Goal: Transaction & Acquisition: Purchase product/service

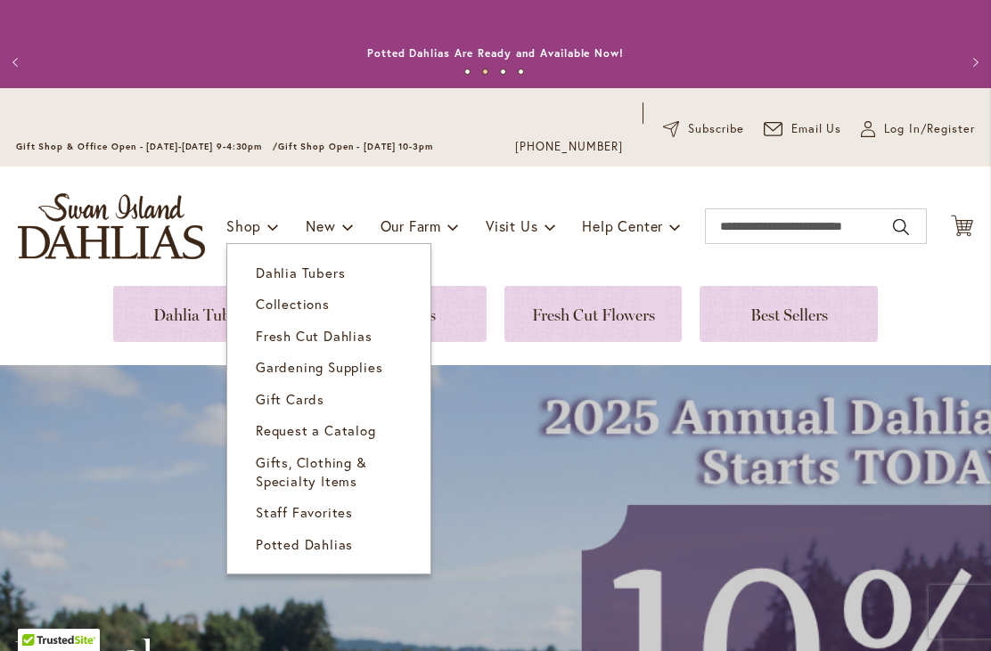
click at [325, 272] on span "Dahlia Tubers" at bounding box center [300, 273] width 89 height 18
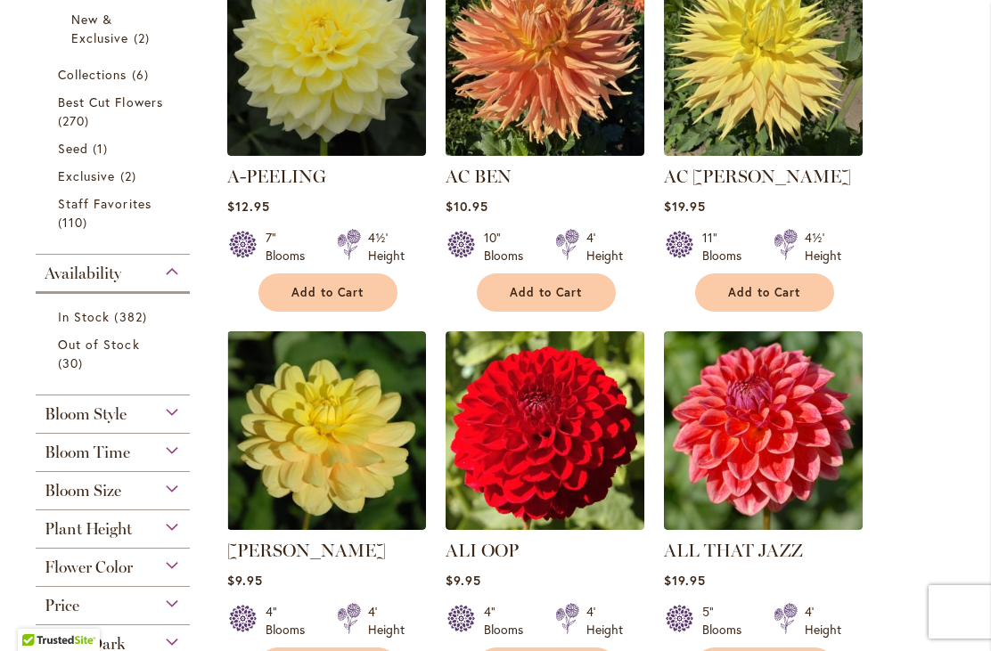
scroll to position [585, 0]
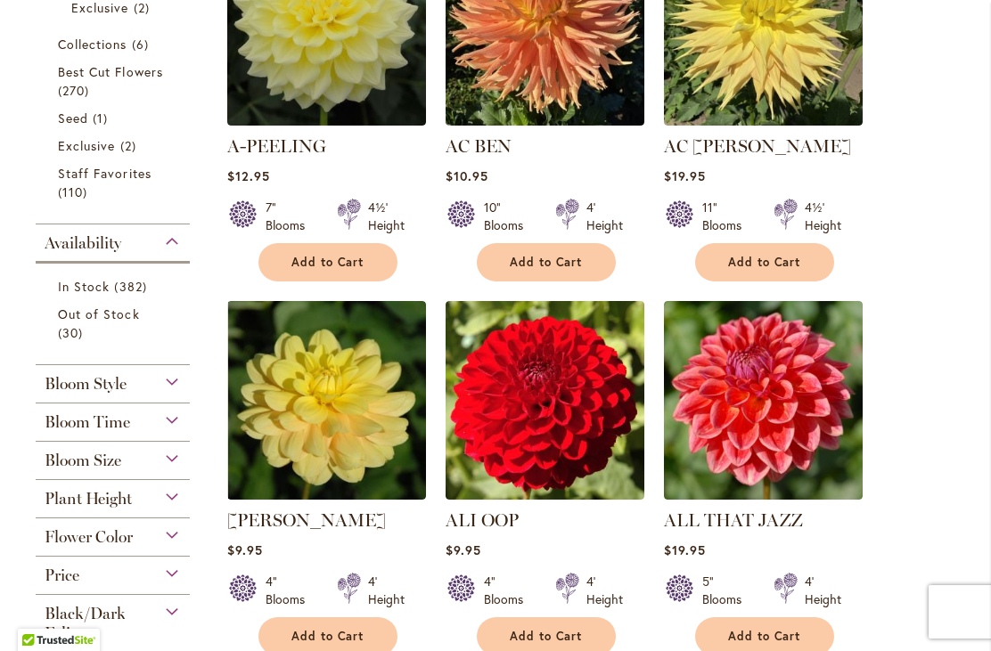
click at [554, 429] on img at bounding box center [544, 400] width 199 height 199
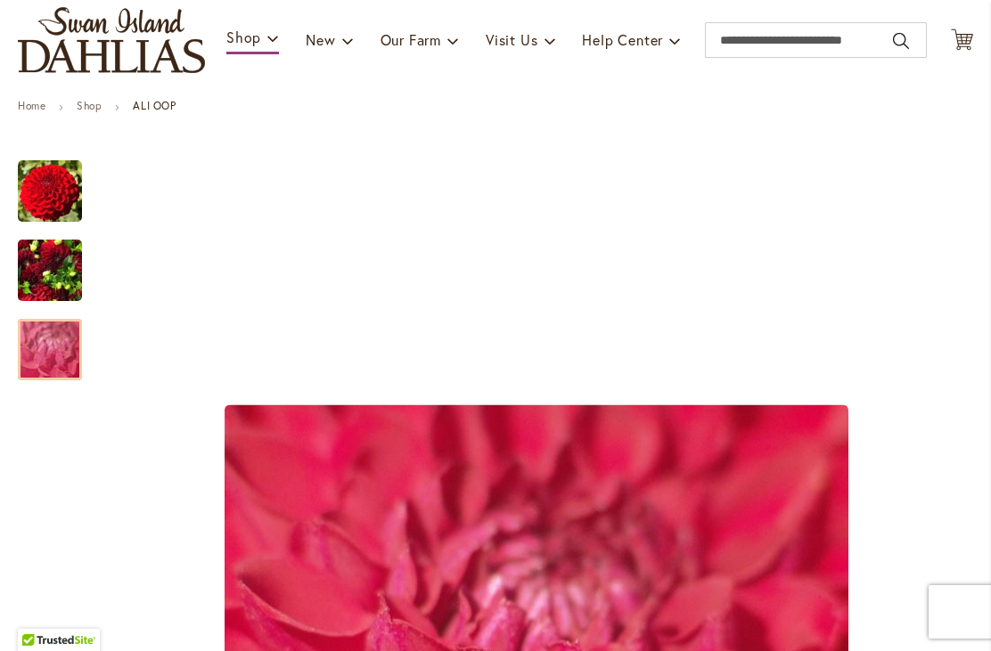
scroll to position [181, 0]
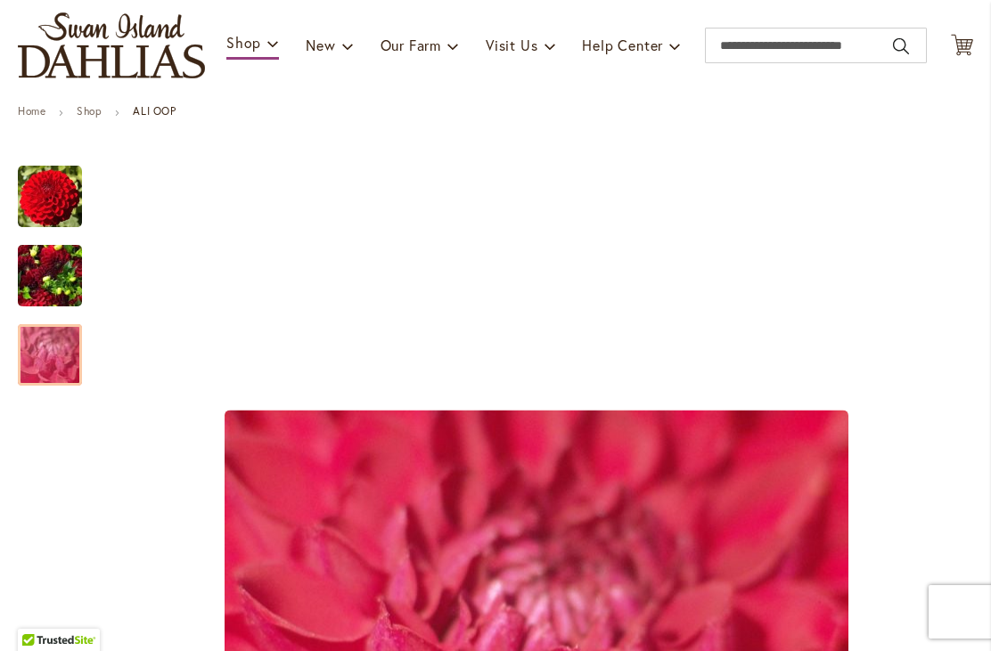
click at [52, 185] on img "ALI OOP" at bounding box center [50, 197] width 64 height 64
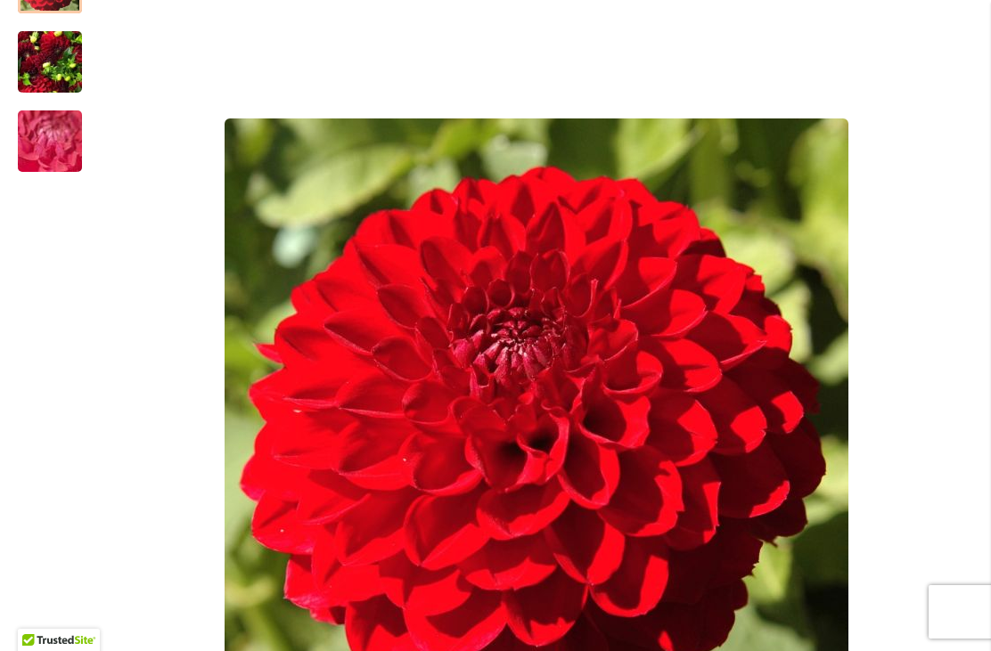
scroll to position [394, 0]
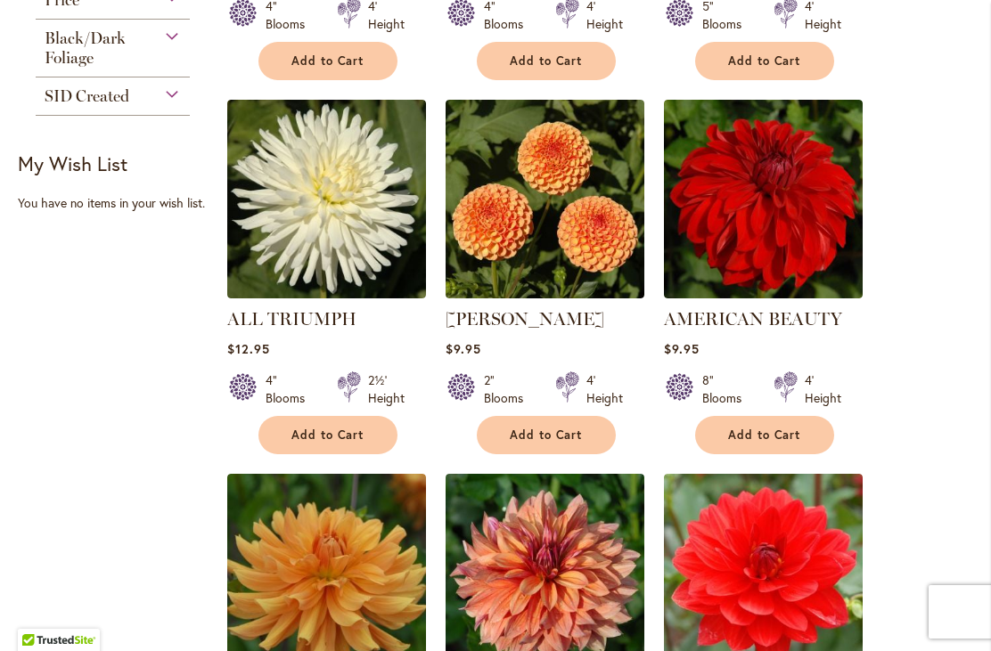
scroll to position [1135, 0]
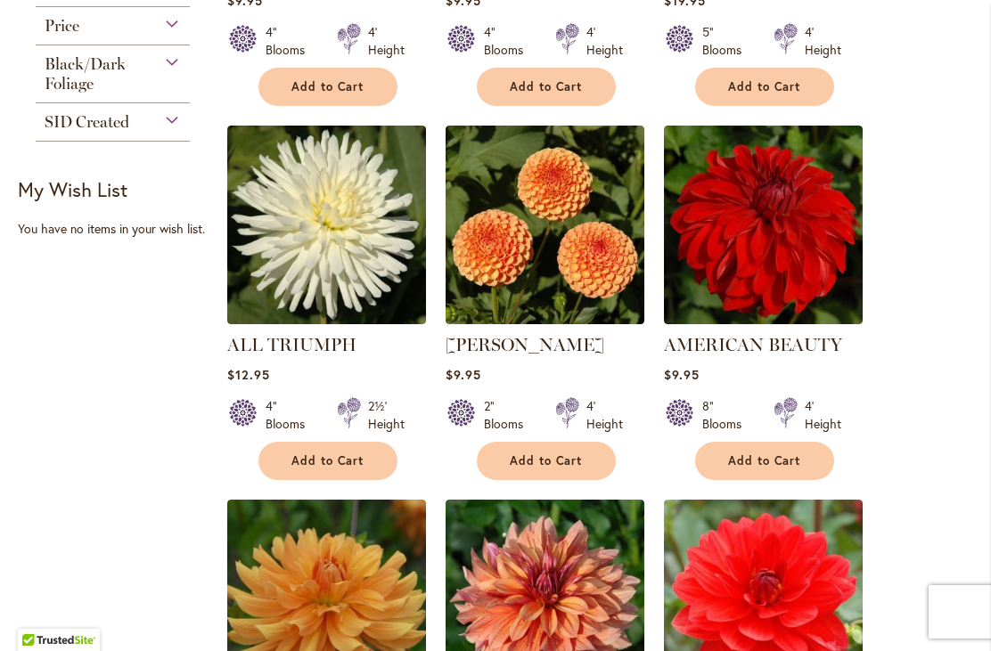
click at [787, 217] on img at bounding box center [763, 225] width 199 height 199
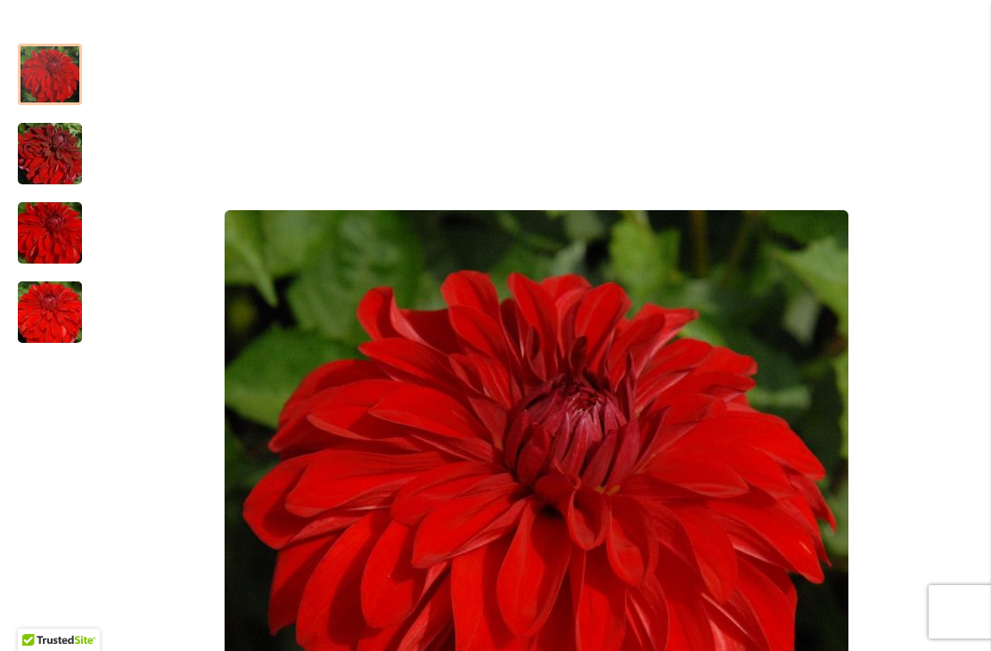
scroll to position [307, 0]
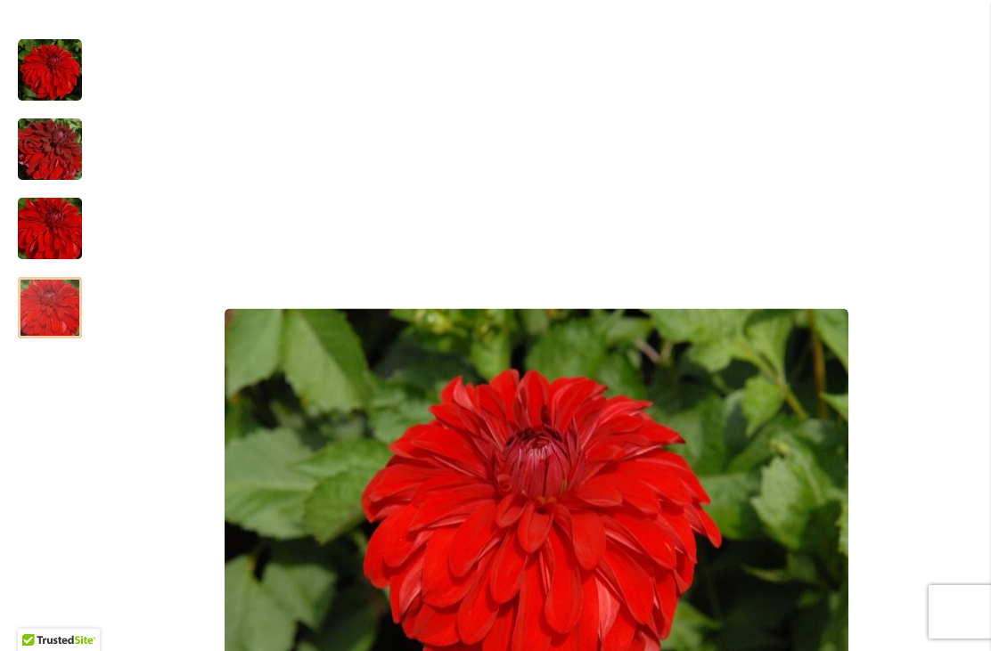
click at [54, 164] on img "AMERICAN BEAUTY" at bounding box center [50, 150] width 128 height 86
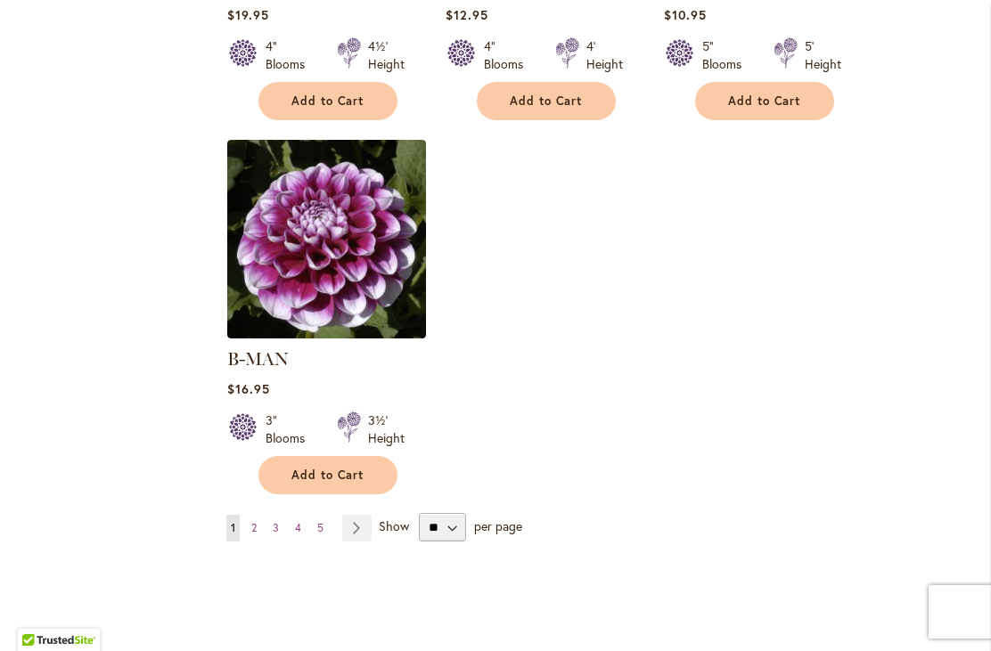
scroll to position [2270, 0]
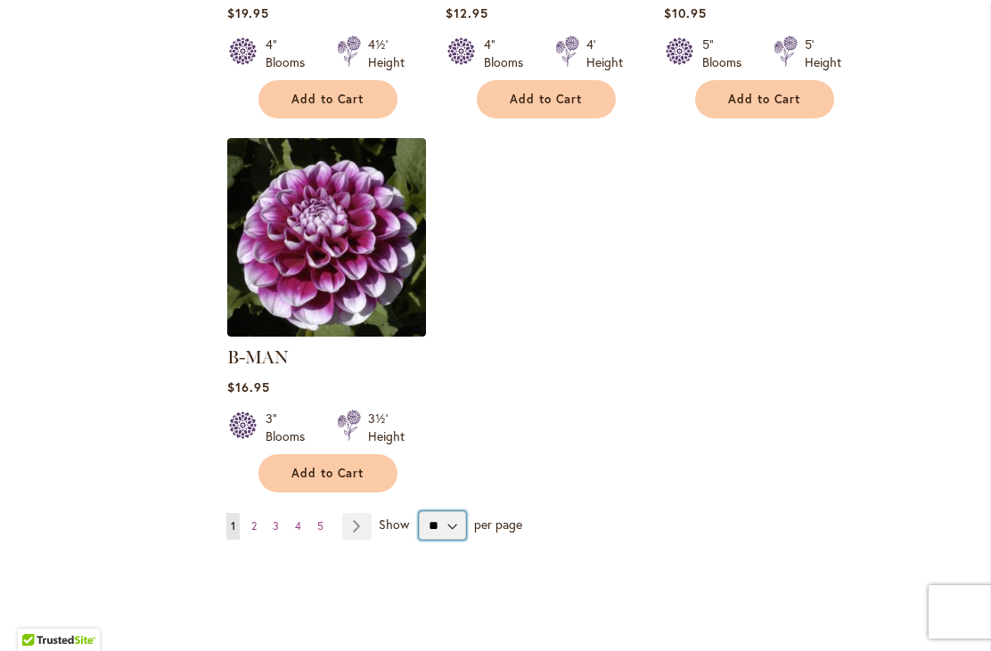
click at [460, 511] on select "** ** ** **" at bounding box center [442, 525] width 47 height 29
select select "**"
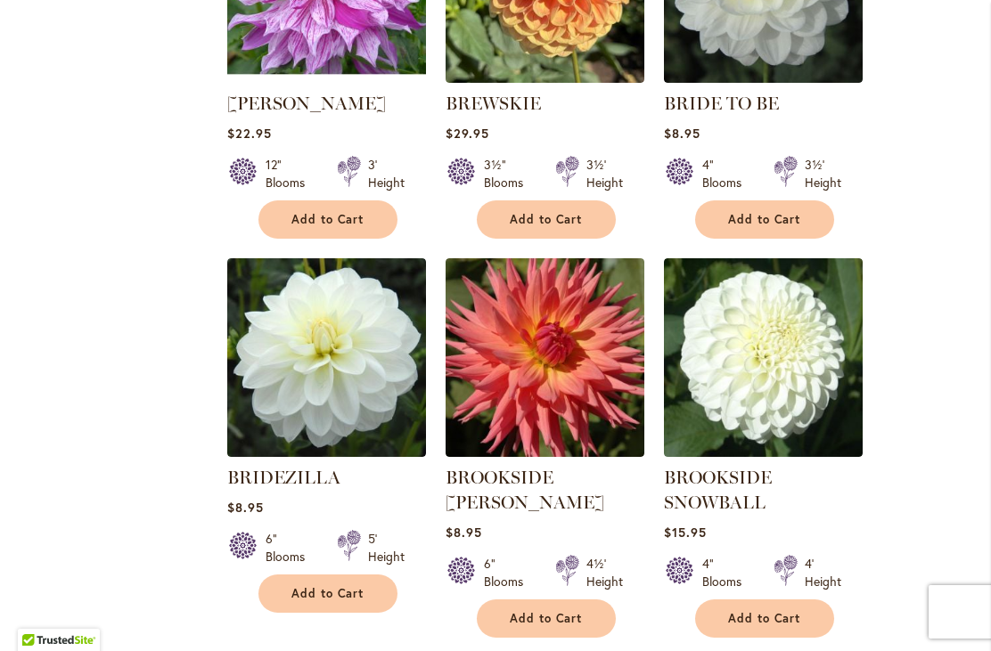
scroll to position [6666, 0]
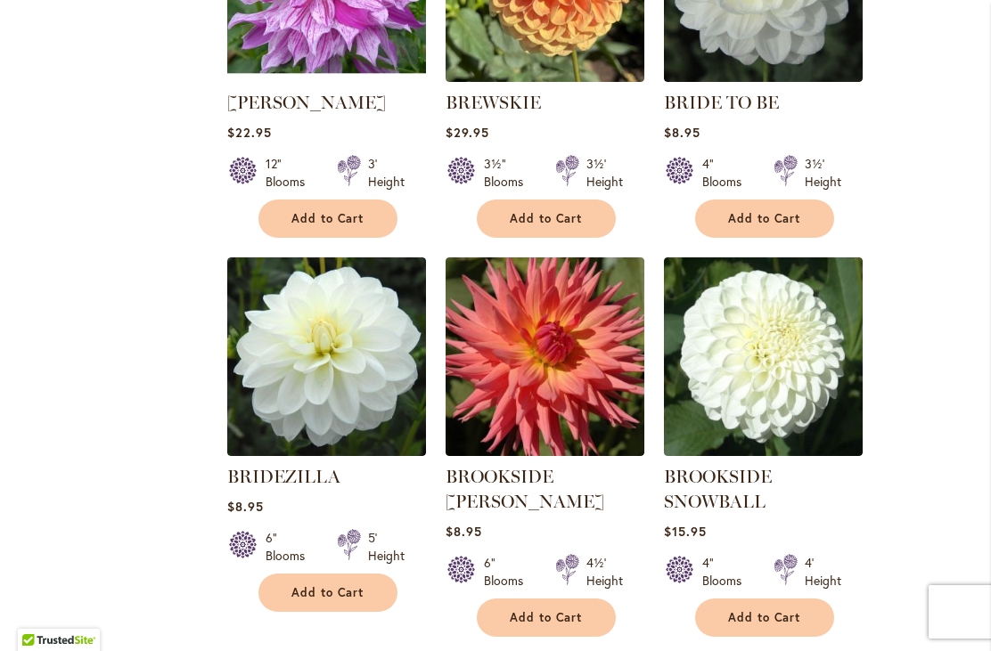
click at [793, 331] on img at bounding box center [763, 356] width 199 height 199
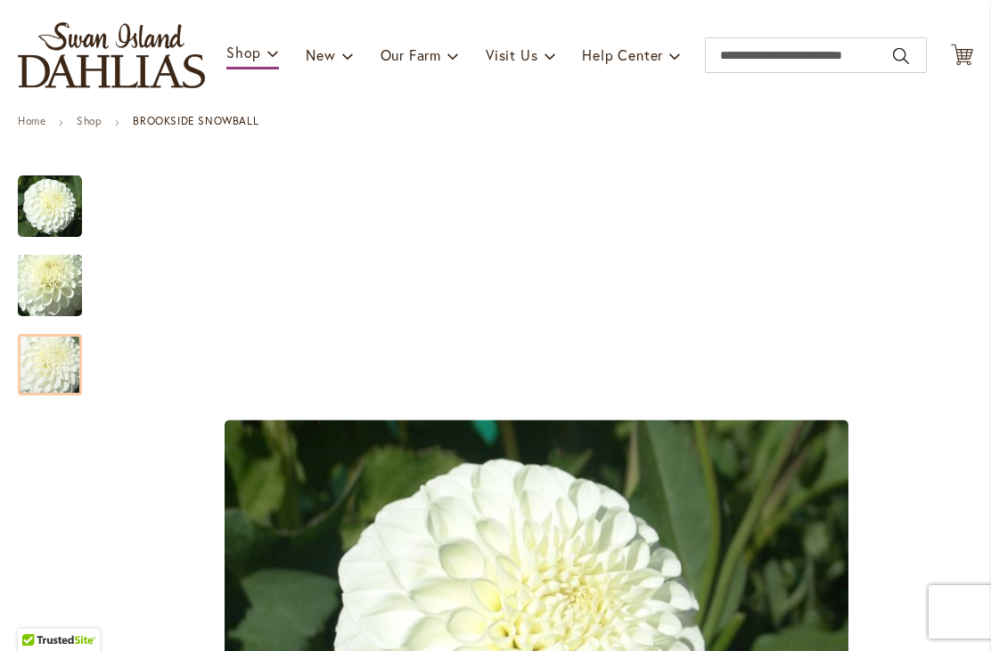
scroll to position [150, 0]
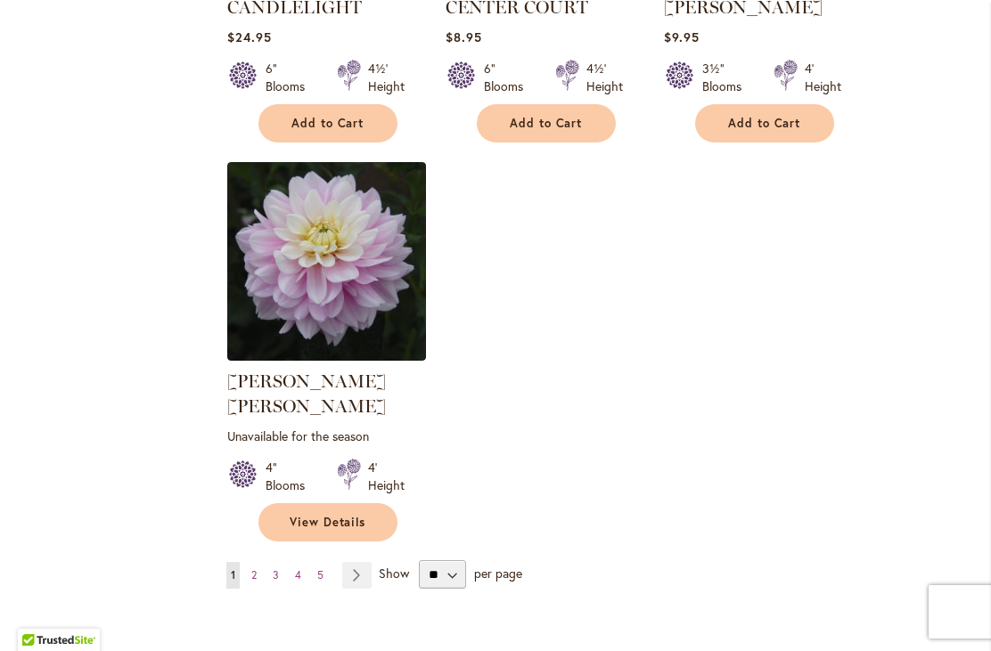
scroll to position [8285, 0]
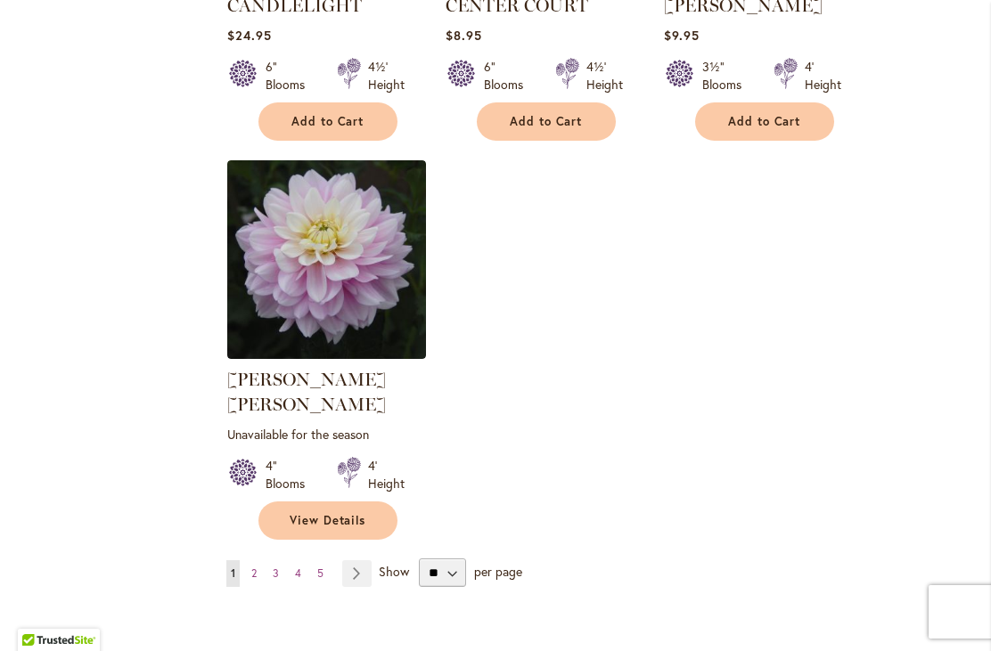
click at [352, 560] on link "Page Next" at bounding box center [356, 573] width 29 height 27
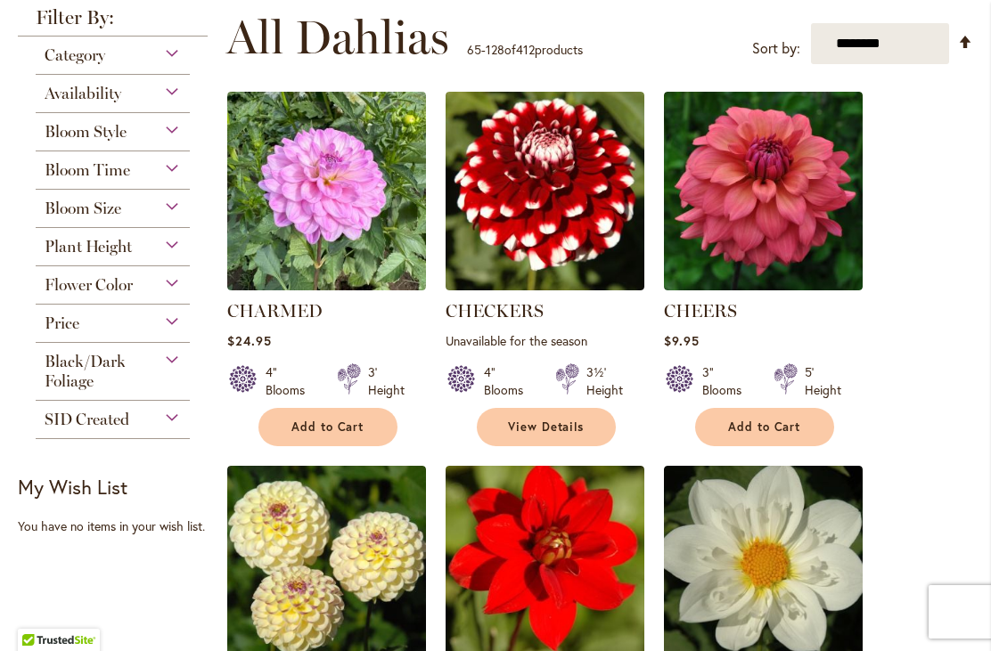
scroll to position [421, 0]
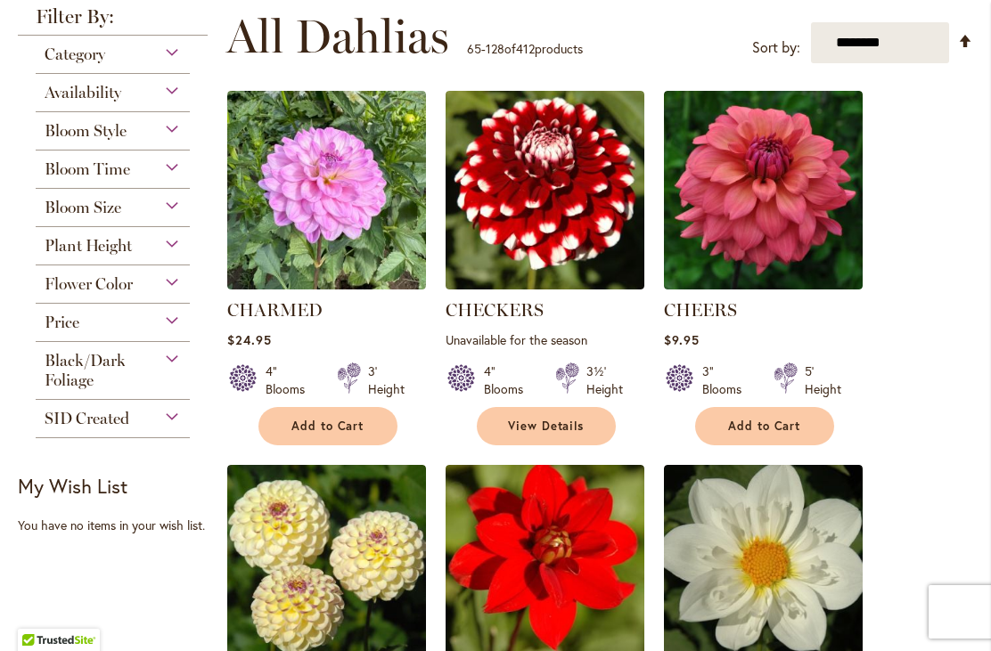
click at [177, 289] on div "Flower Color" at bounding box center [113, 280] width 154 height 29
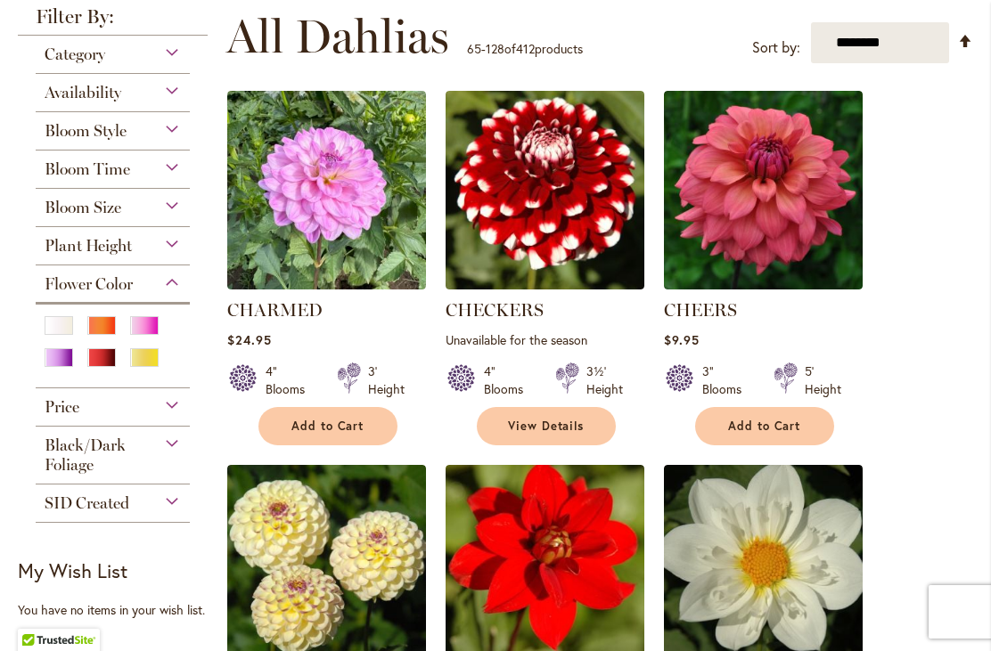
click at [148, 367] on div "Yellow" at bounding box center [144, 357] width 29 height 19
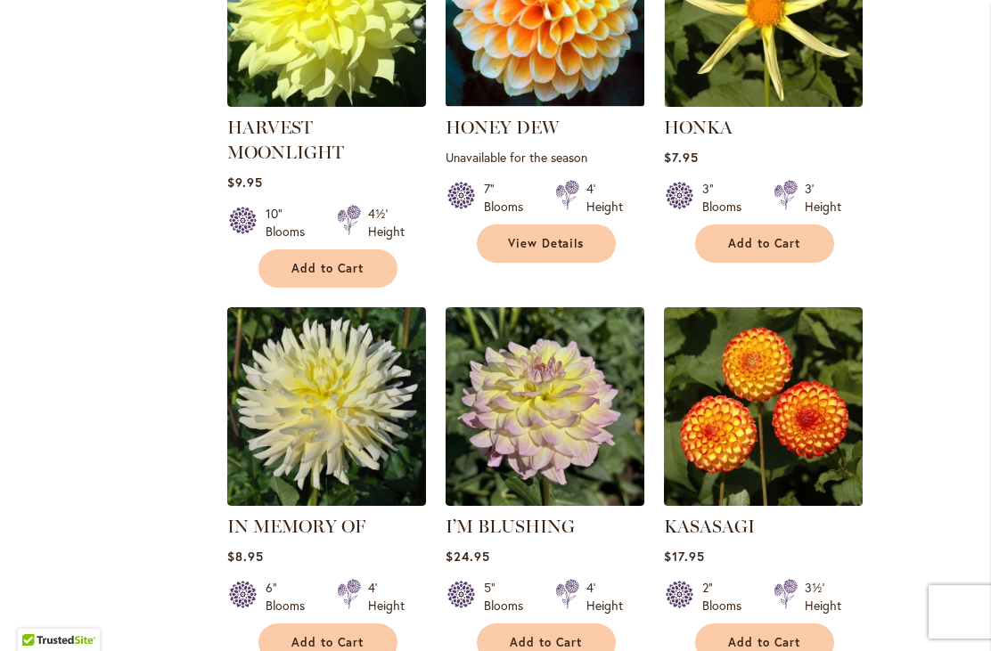
scroll to position [3620, 0]
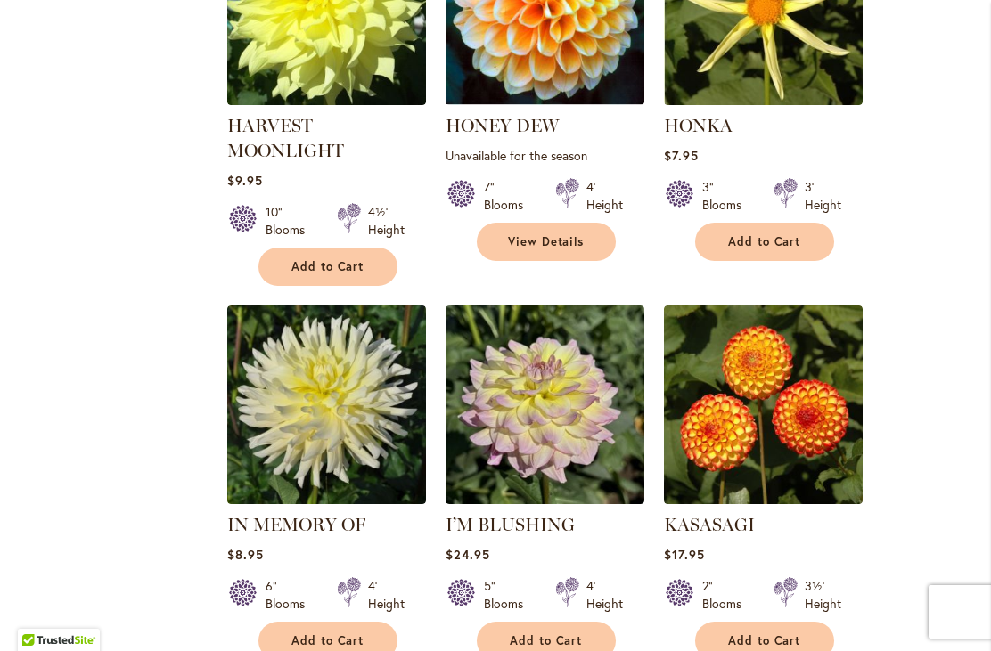
click at [811, 355] on img at bounding box center [763, 405] width 199 height 199
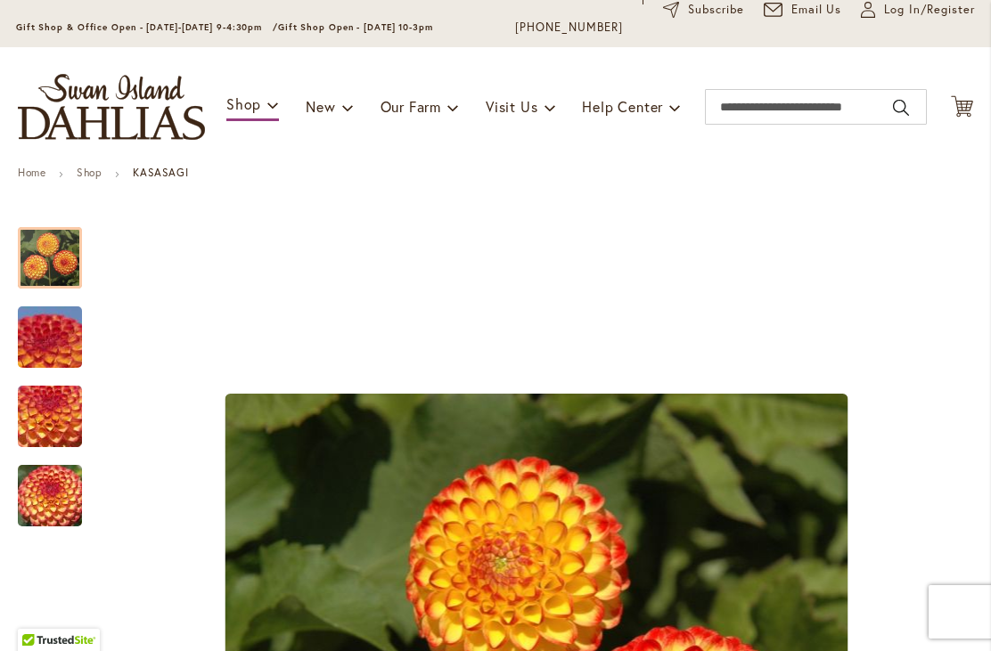
scroll to position [136, 0]
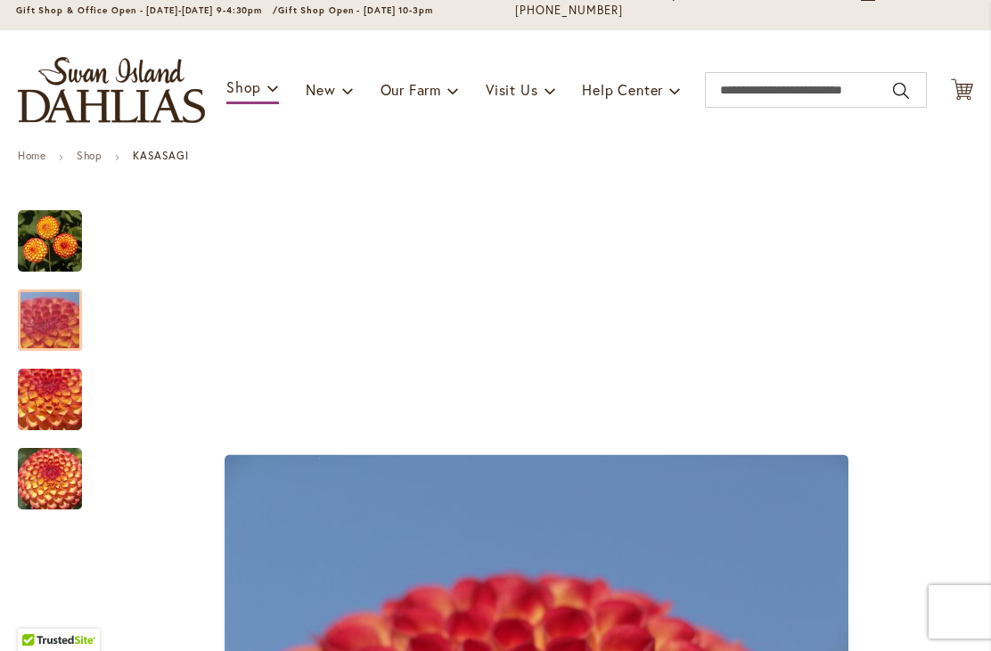
click at [51, 320] on img "KASASAGI" at bounding box center [50, 321] width 128 height 96
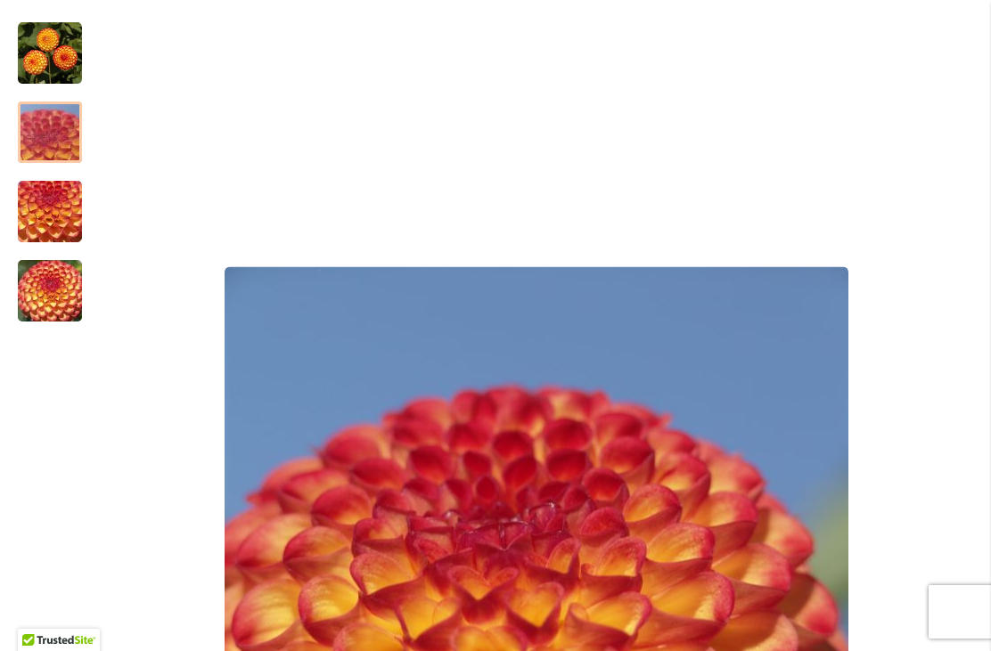
scroll to position [325, 0]
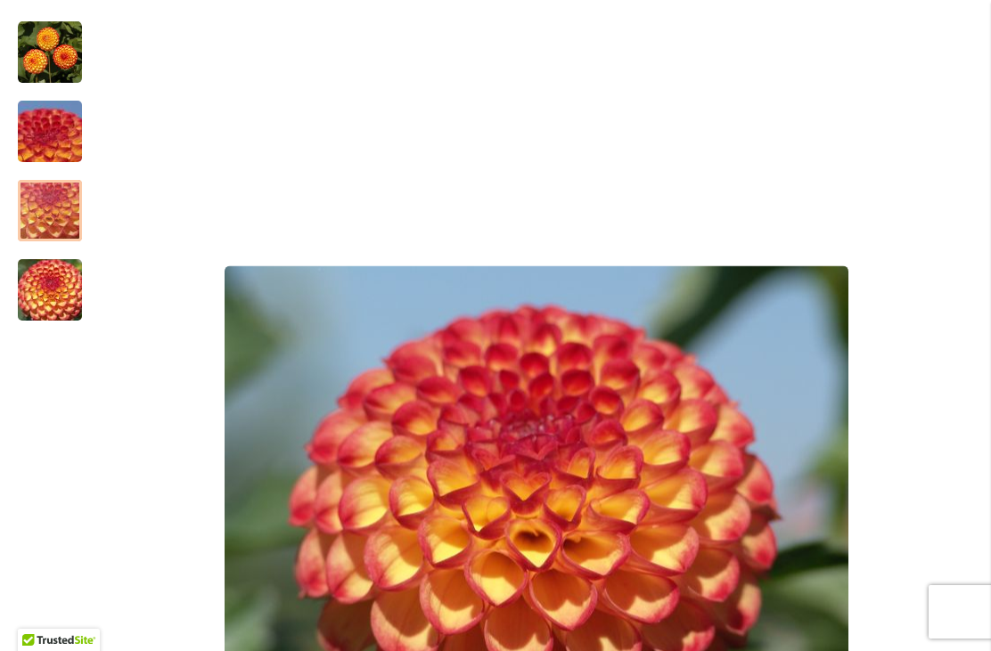
click at [61, 208] on img "KASASAGI" at bounding box center [50, 211] width 128 height 96
click at [50, 302] on img "KASASAGI" at bounding box center [50, 290] width 128 height 96
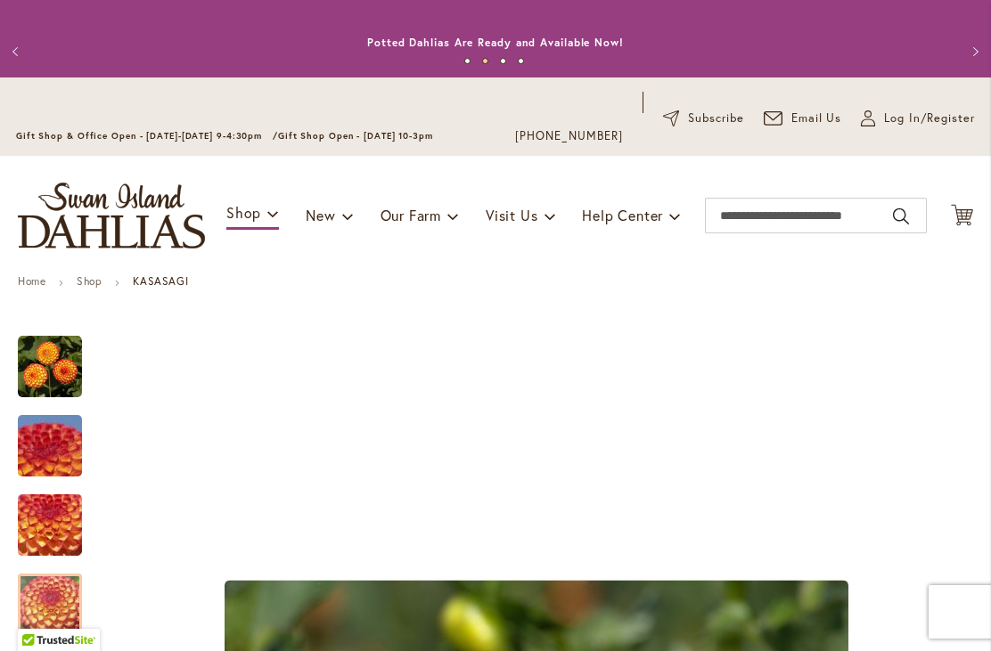
scroll to position [-1, 0]
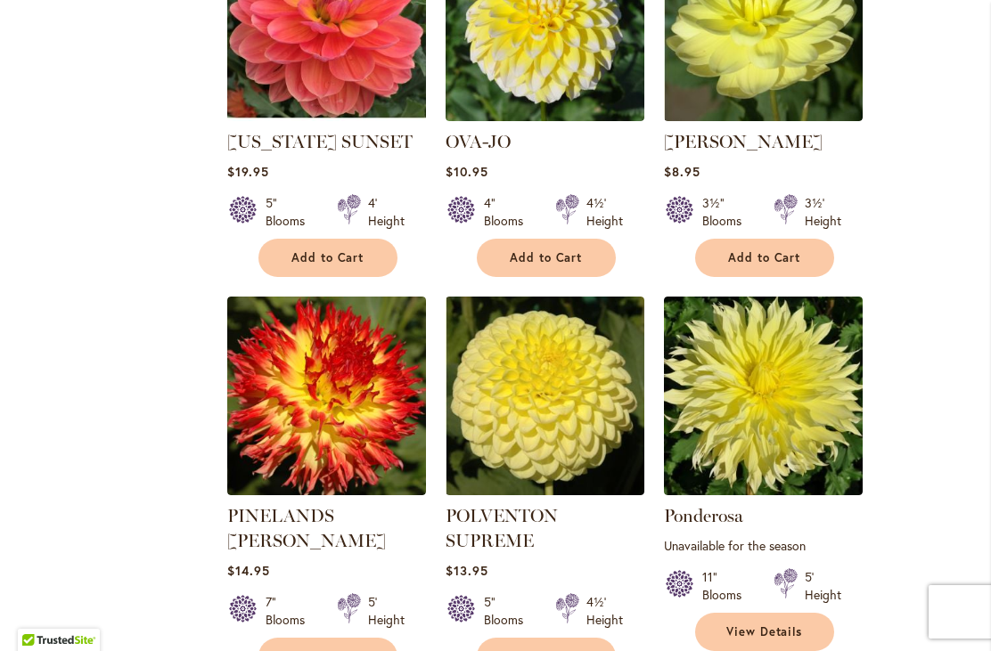
scroll to position [5924, 0]
click at [548, 304] on img at bounding box center [544, 396] width 199 height 199
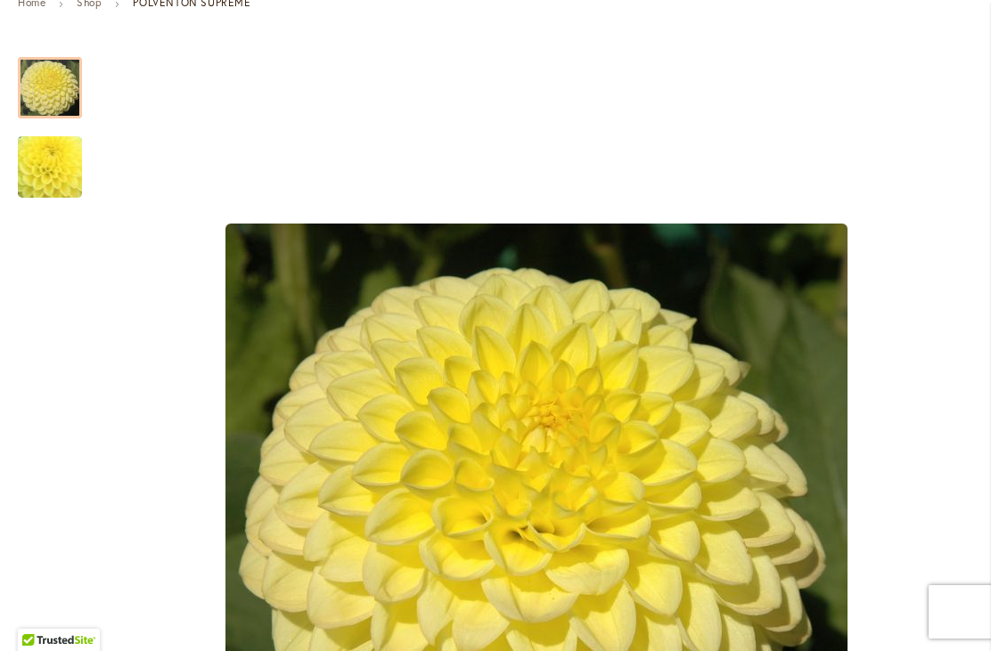
scroll to position [288, 0]
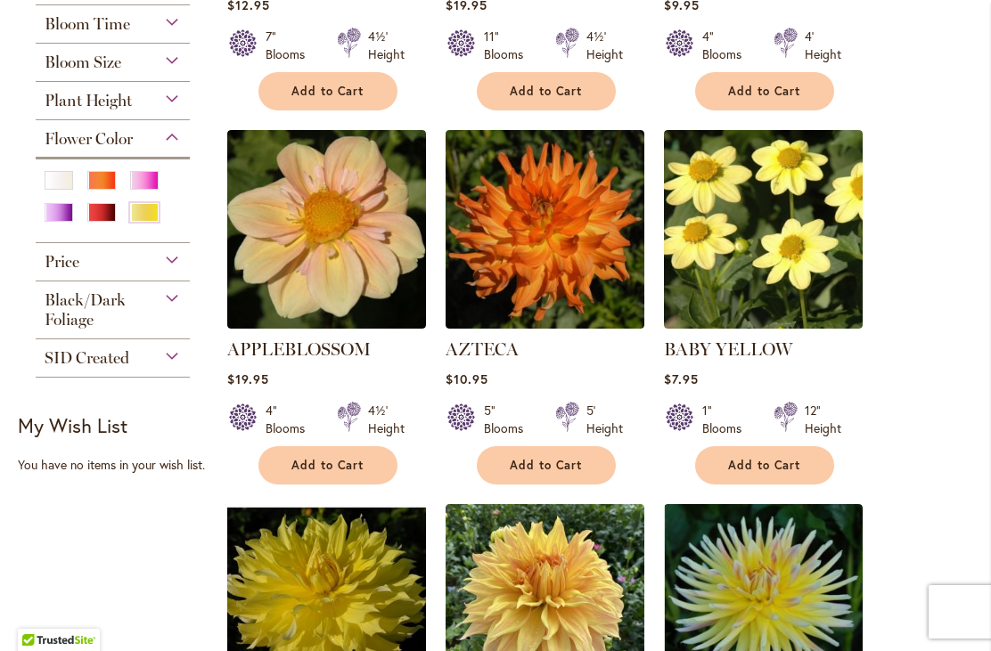
scroll to position [645, 0]
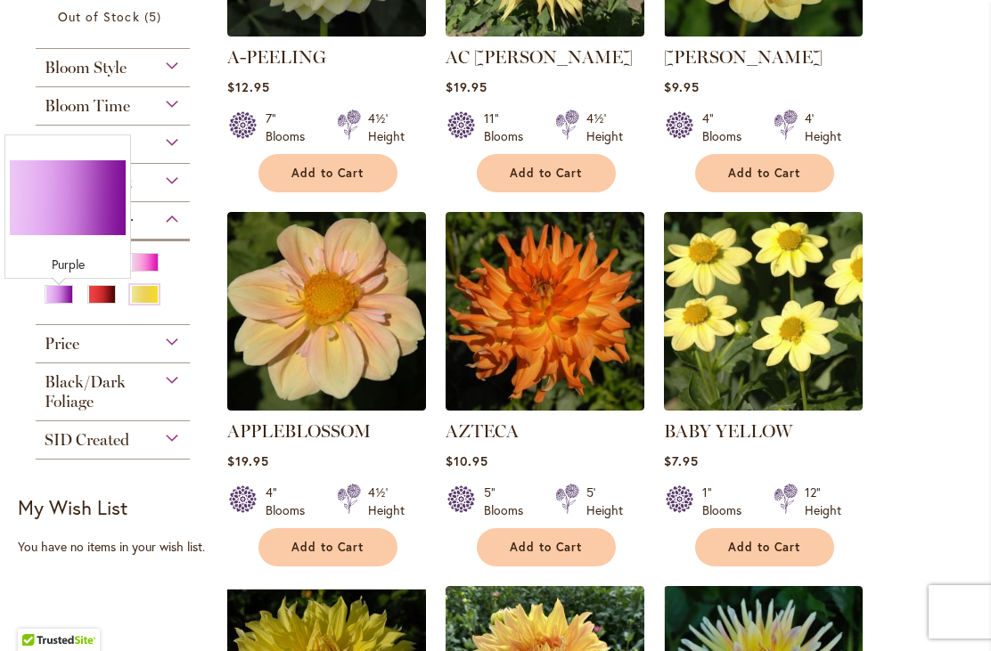
click at [55, 301] on div "Purple" at bounding box center [59, 294] width 29 height 19
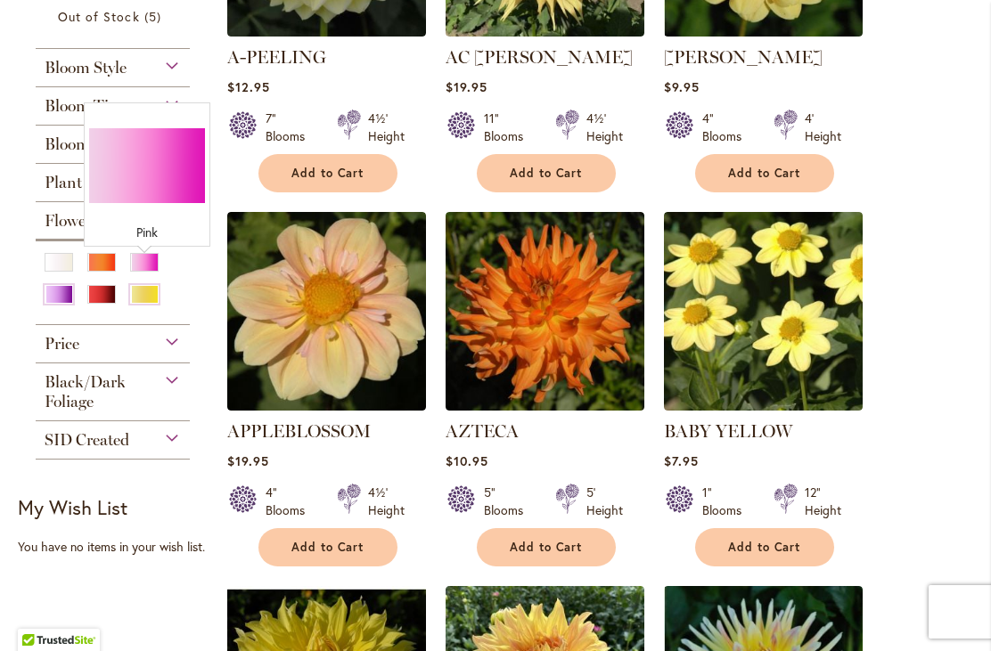
click at [150, 269] on div "Pink" at bounding box center [144, 262] width 29 height 19
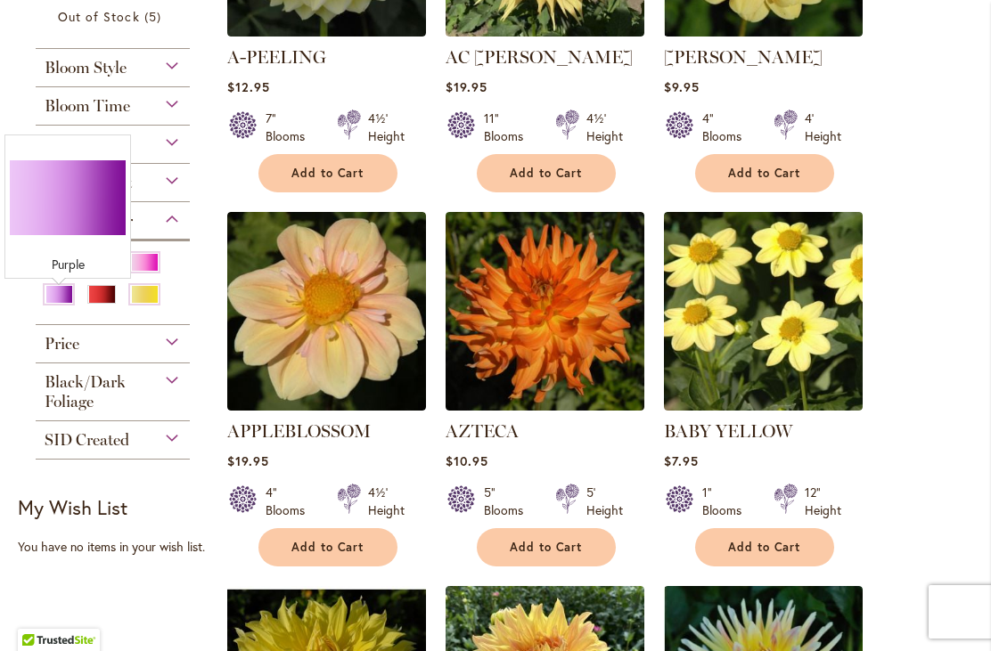
click at [63, 299] on div "Purple" at bounding box center [59, 294] width 29 height 19
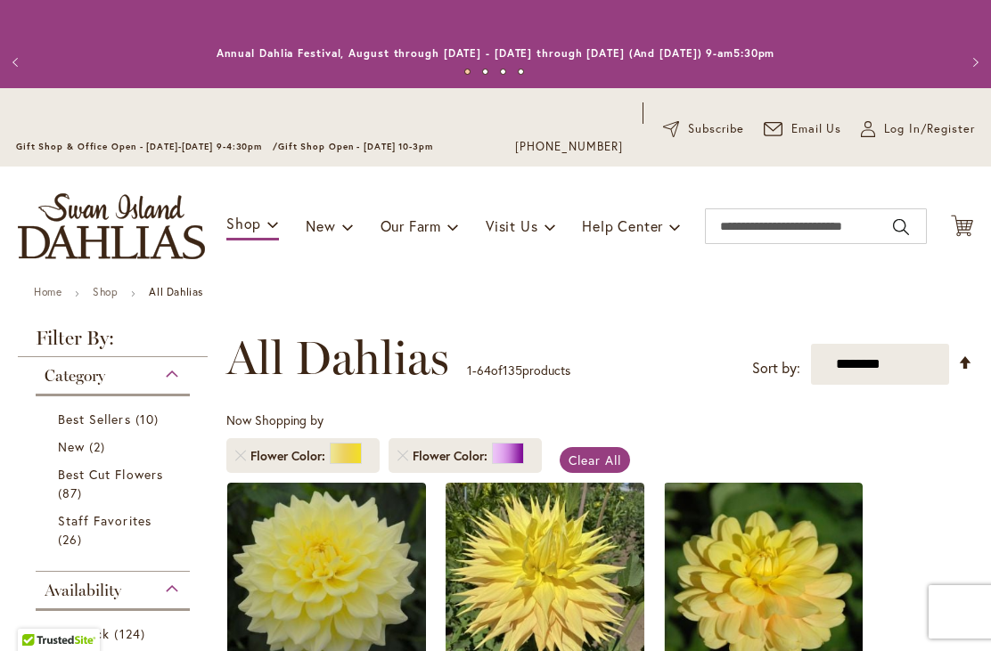
scroll to position [309, 0]
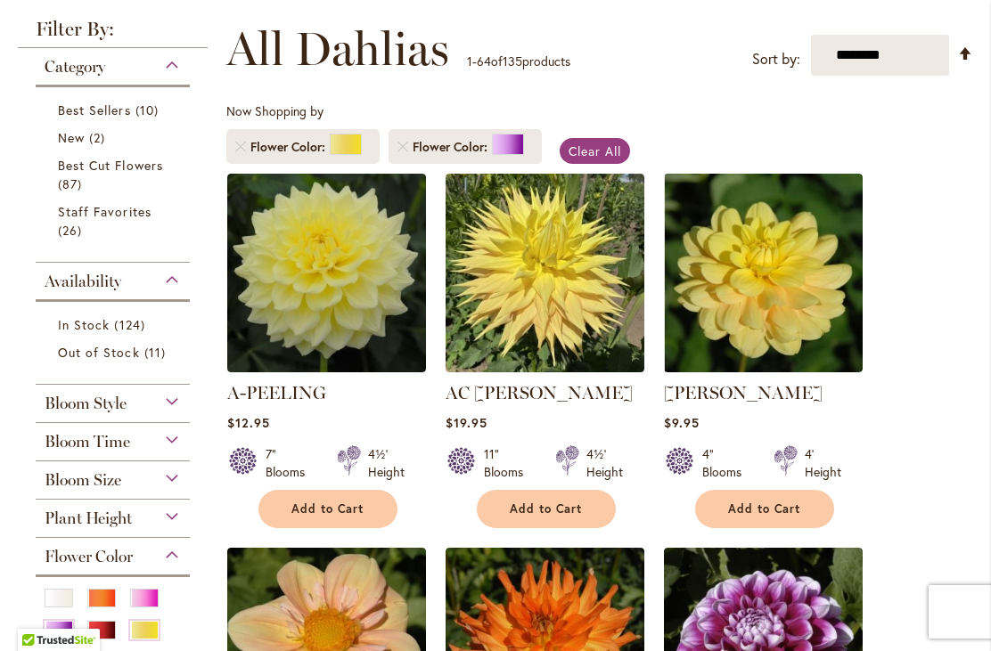
click at [159, 564] on div "Flower Color" at bounding box center [113, 552] width 154 height 29
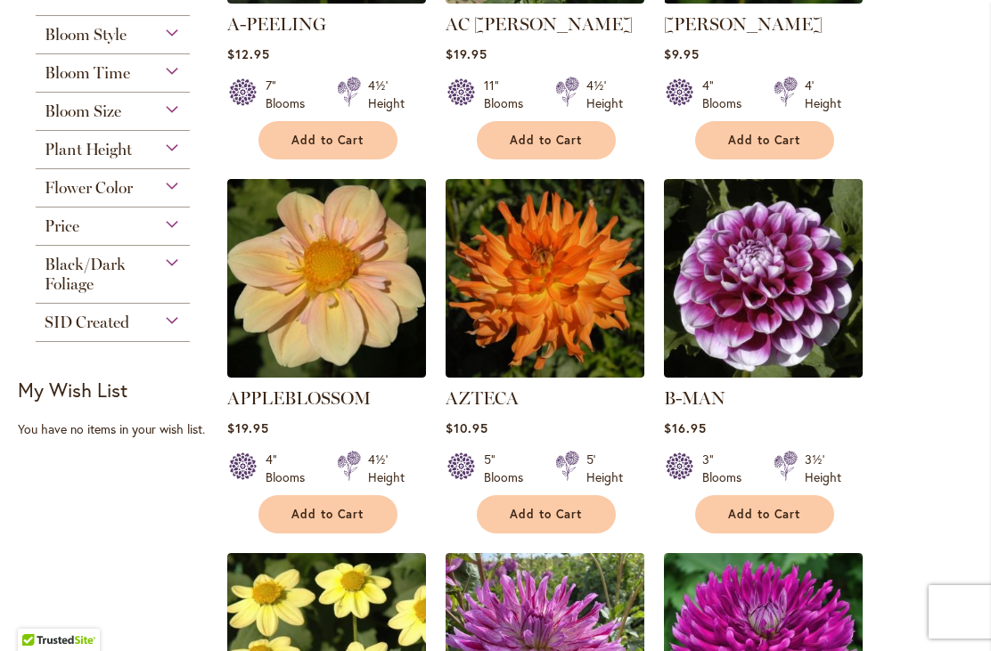
scroll to position [655, 0]
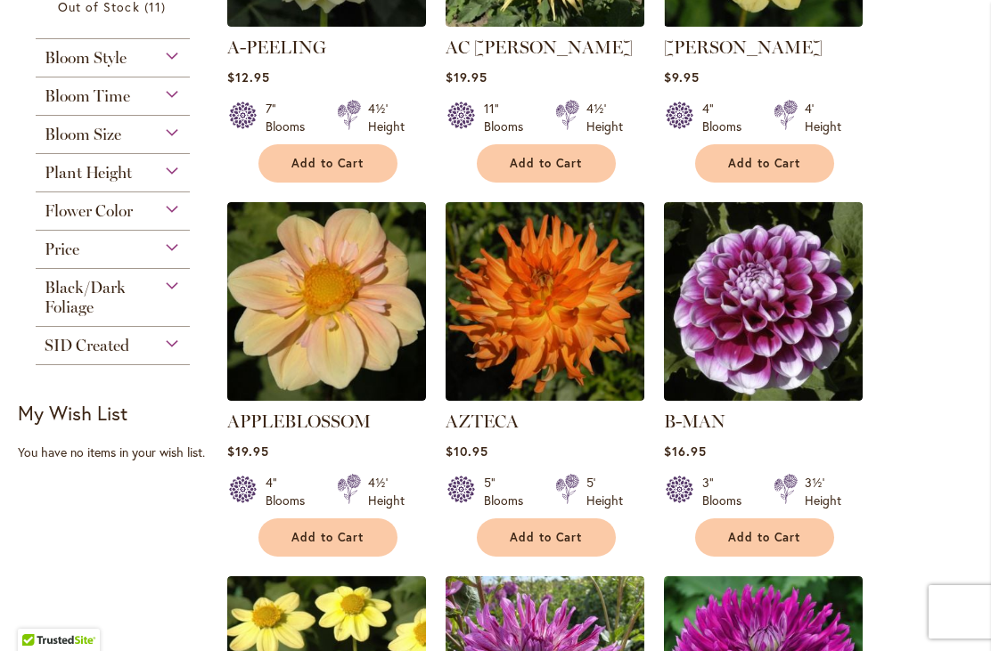
click at [182, 220] on div "Flower Color" at bounding box center [113, 206] width 154 height 29
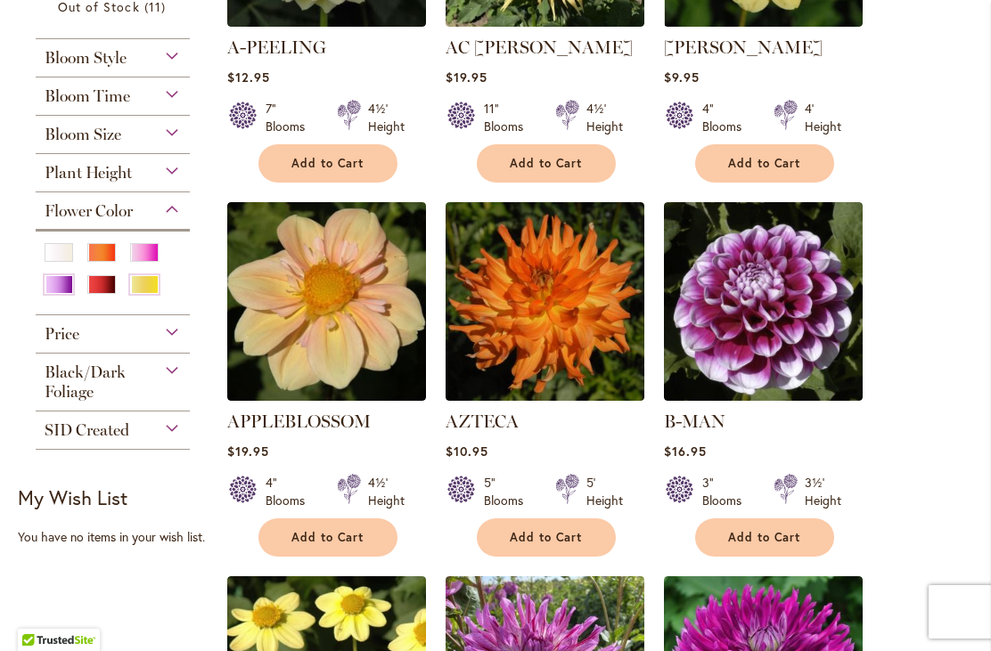
click at [156, 286] on div "Yellow" at bounding box center [144, 284] width 29 height 19
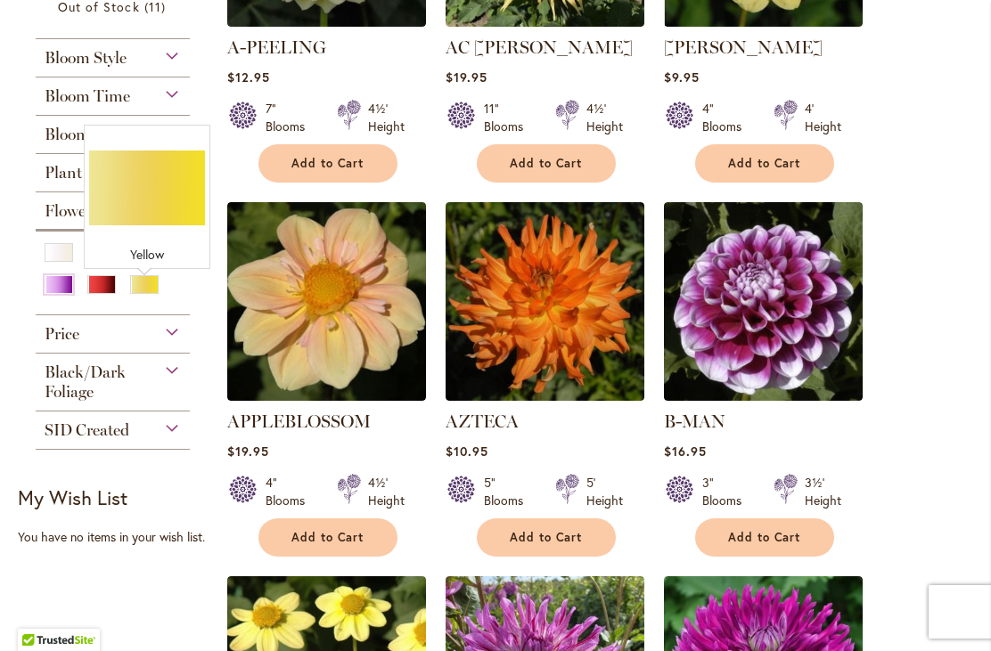
click at [154, 294] on div "Yellow" at bounding box center [144, 284] width 29 height 19
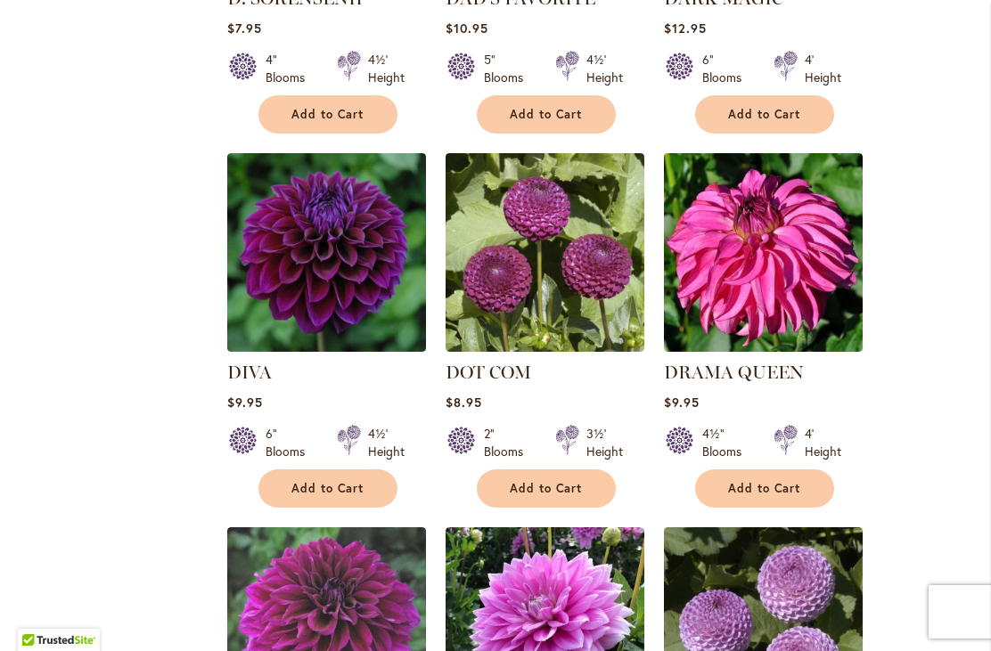
scroll to position [2575, 0]
click at [337, 249] on img at bounding box center [326, 252] width 199 height 199
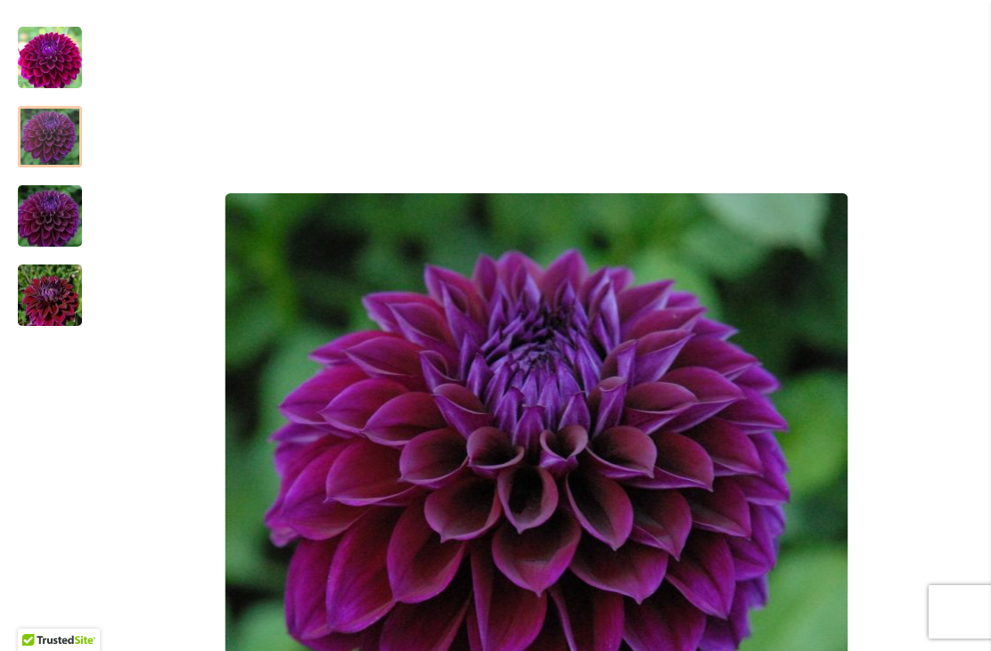
scroll to position [317, 0]
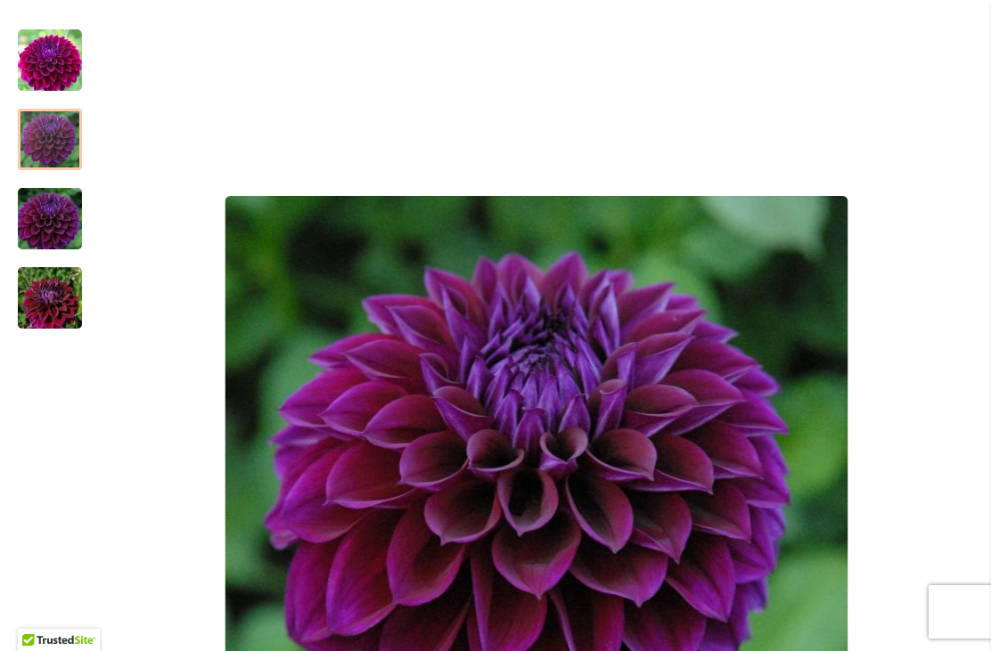
click at [57, 134] on div at bounding box center [50, 139] width 64 height 61
click at [45, 130] on div at bounding box center [50, 139] width 64 height 61
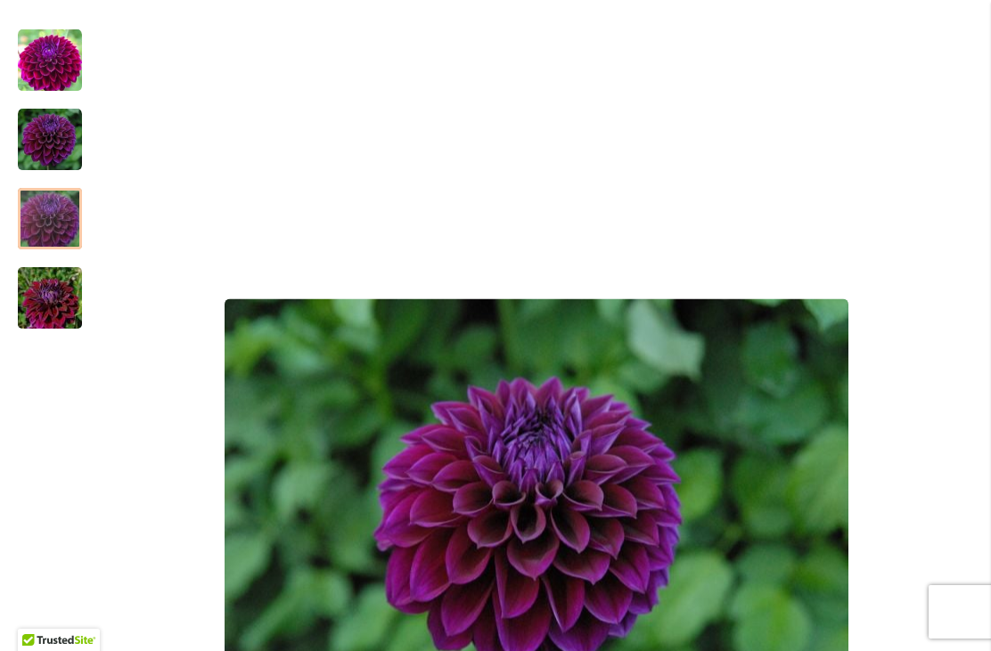
click at [64, 226] on img "Diva" at bounding box center [50, 219] width 128 height 86
click at [61, 299] on img "Diva" at bounding box center [50, 299] width 128 height 86
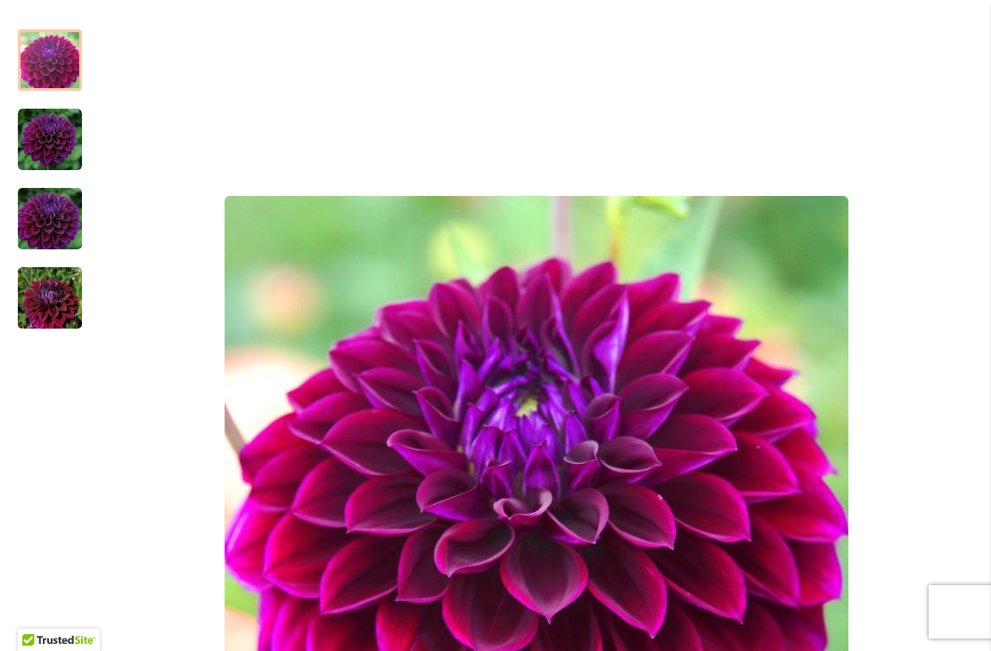
click at [54, 57] on img "Diva" at bounding box center [50, 61] width 64 height 64
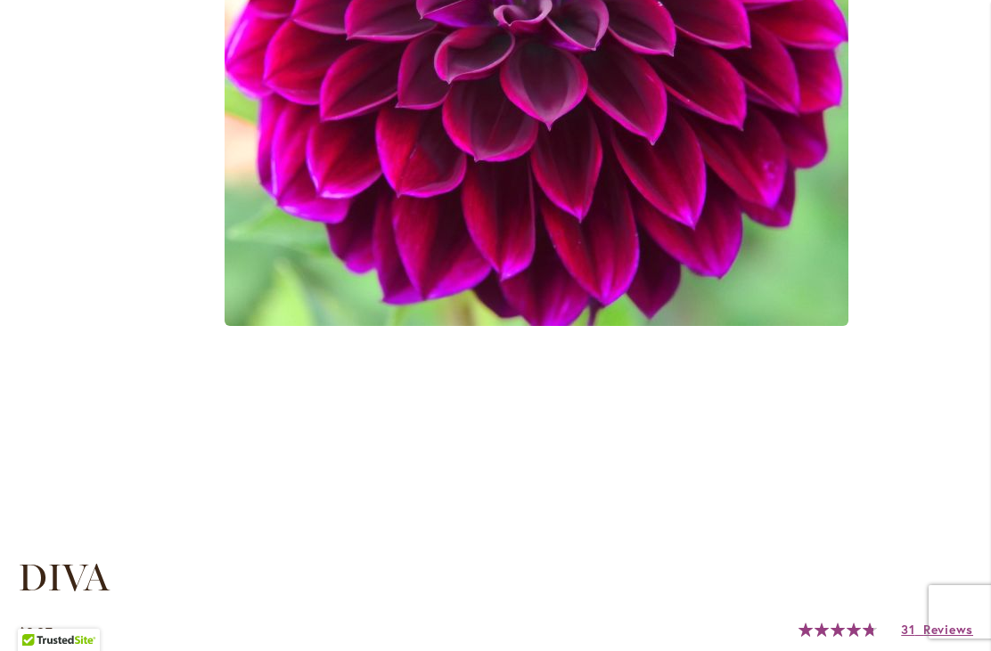
scroll to position [800, 0]
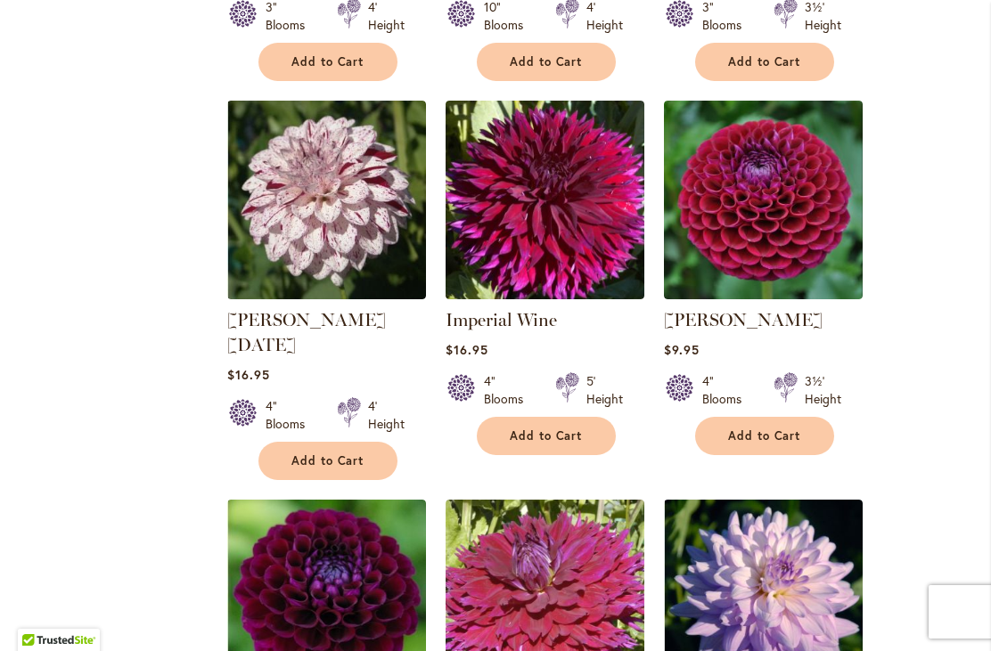
scroll to position [3773, 0]
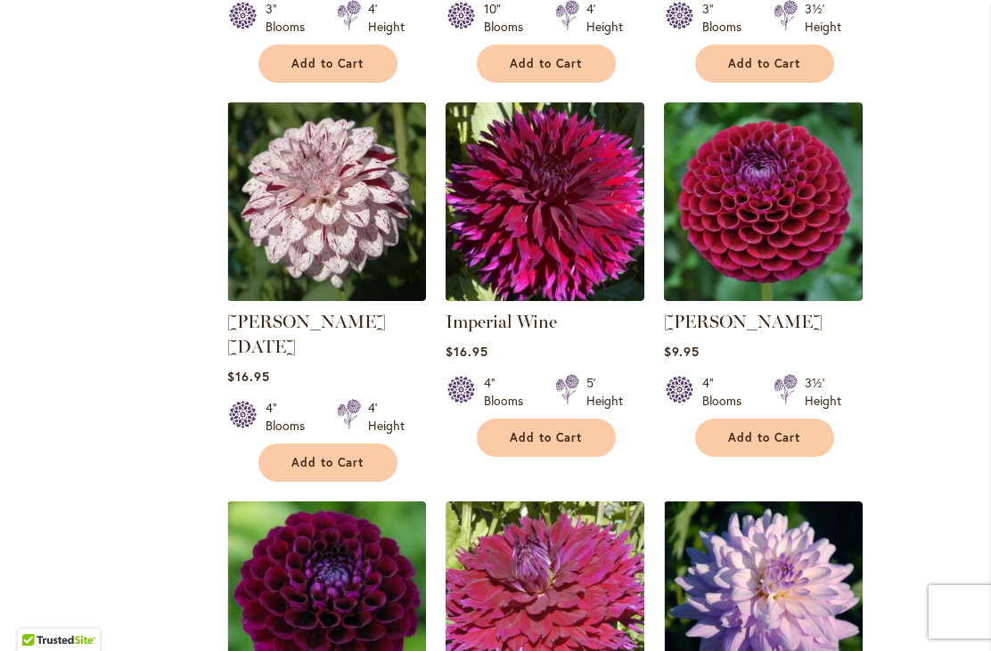
click at [766, 205] on img at bounding box center [763, 201] width 199 height 199
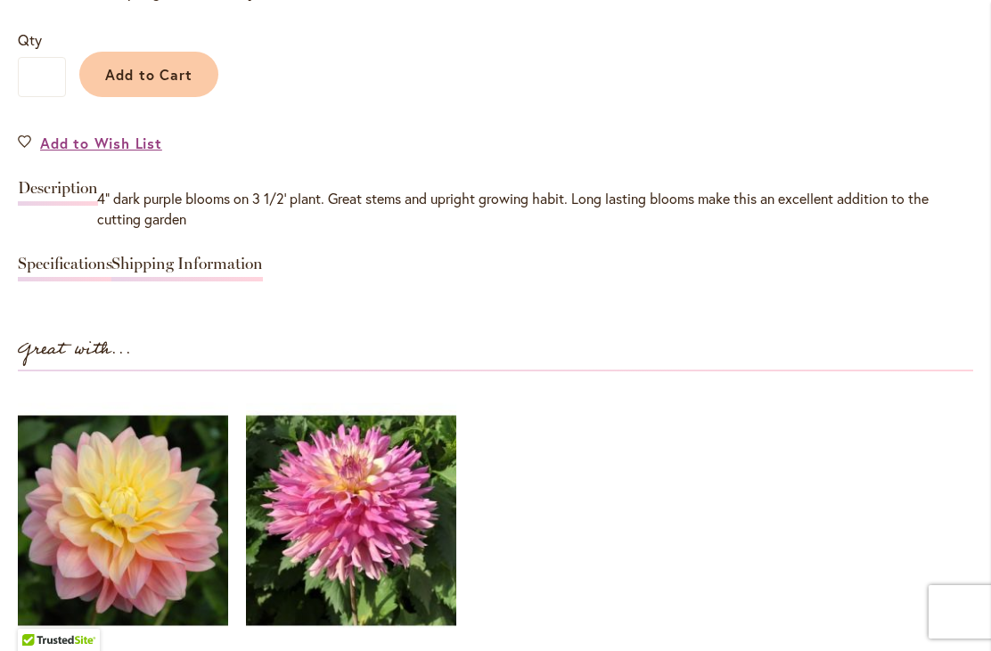
scroll to position [1525, 0]
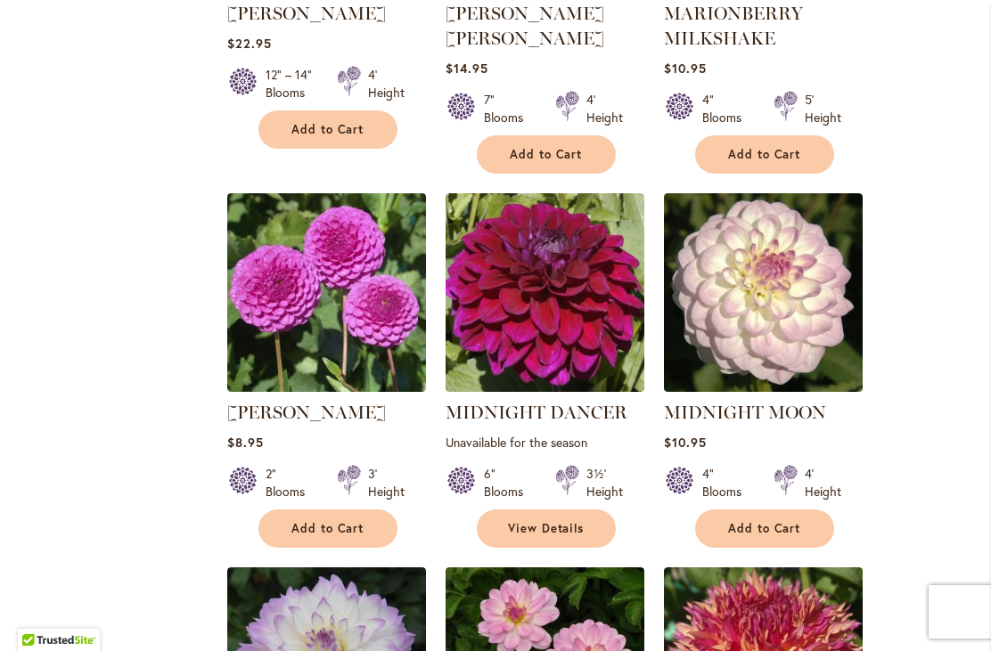
scroll to position [6053, 0]
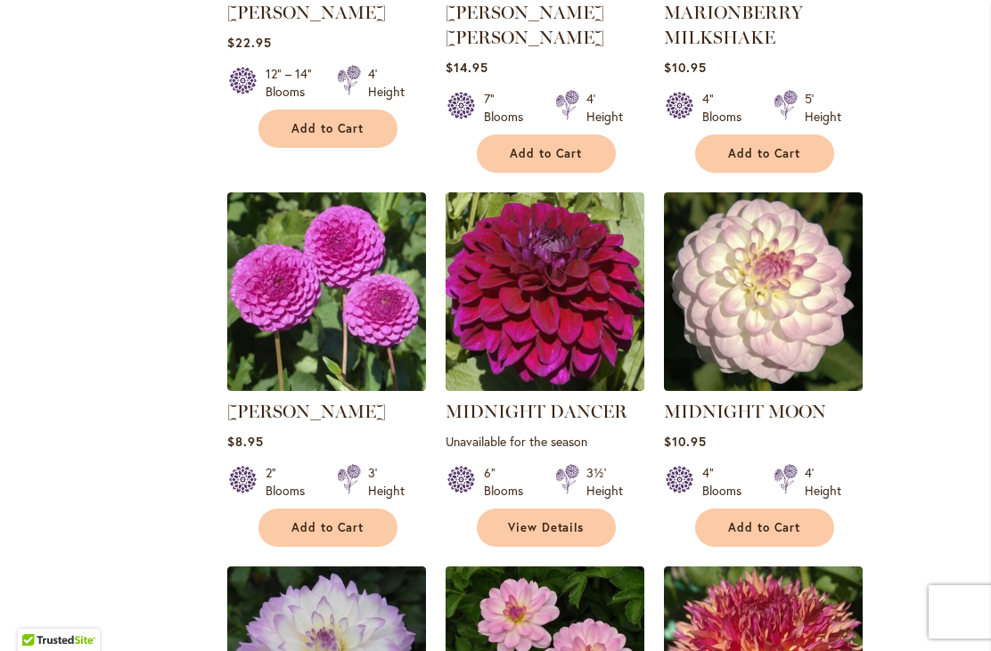
click at [786, 236] on img at bounding box center [763, 291] width 199 height 199
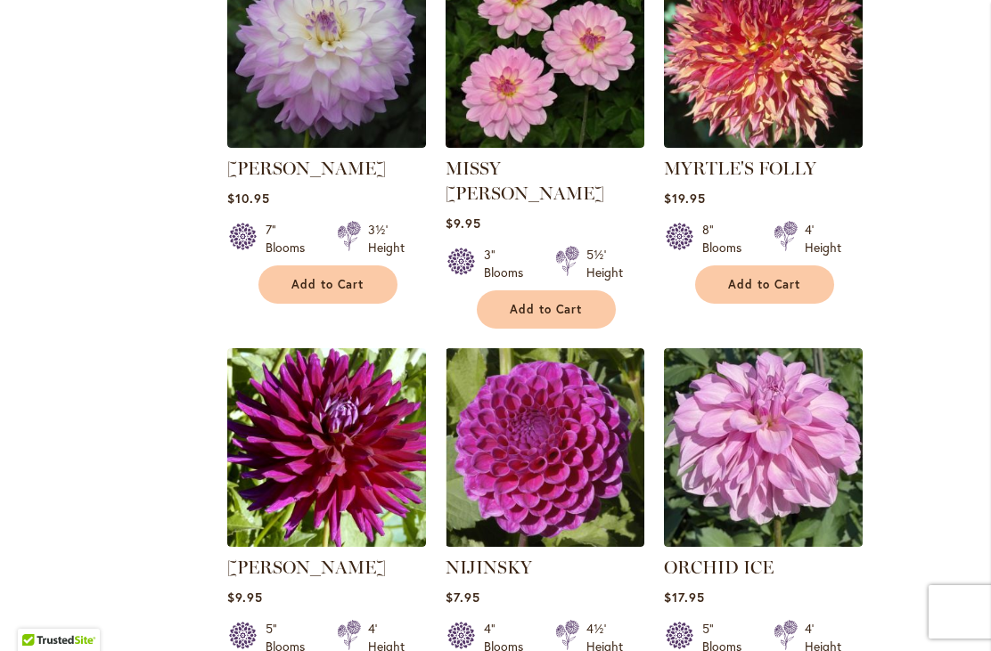
scroll to position [6671, 0]
click at [560, 354] on img at bounding box center [544, 447] width 199 height 199
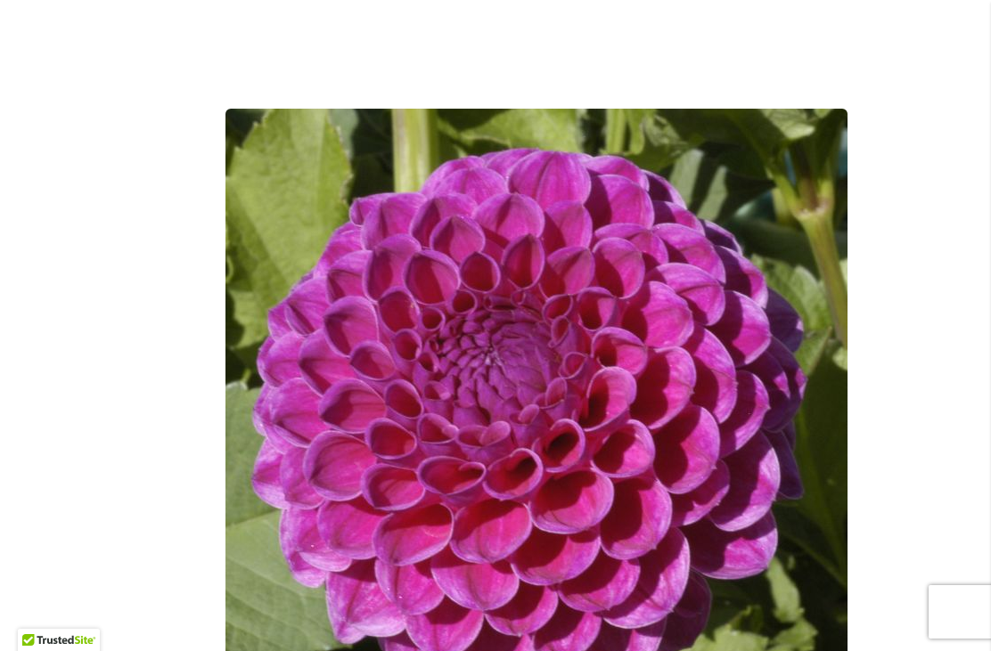
scroll to position [402, 0]
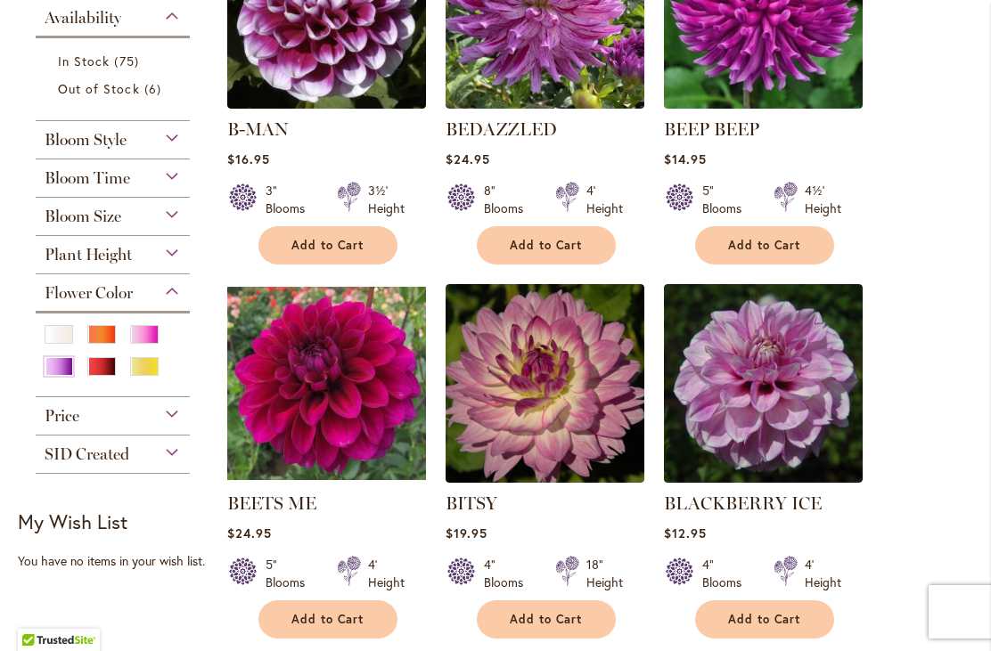
scroll to position [622, 0]
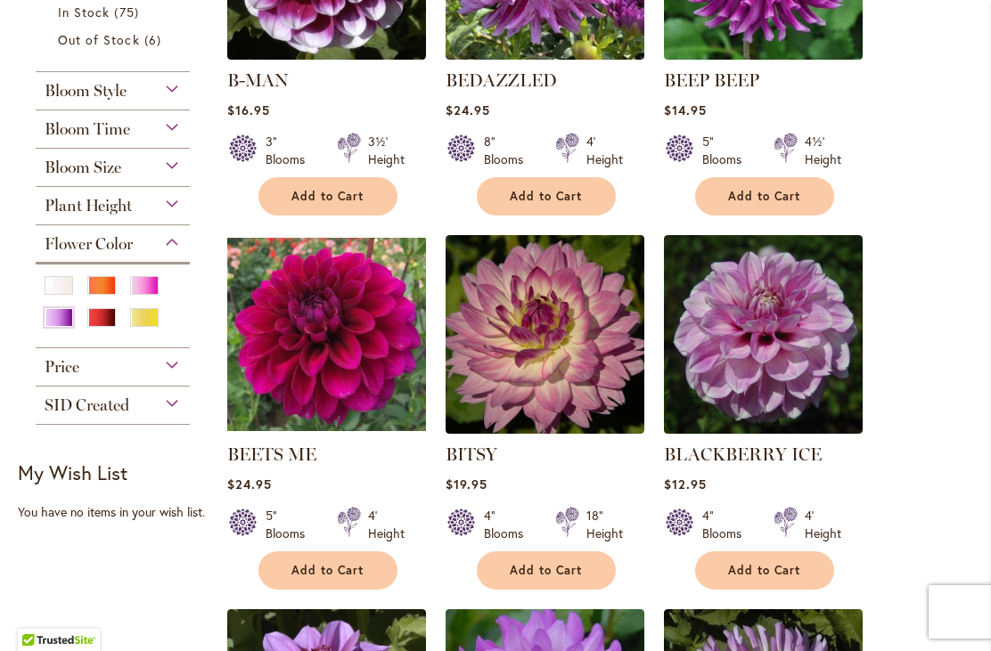
click at [101, 295] on div "Orange/Peach" at bounding box center [101, 285] width 29 height 19
click at [59, 327] on div "Purple" at bounding box center [59, 317] width 29 height 19
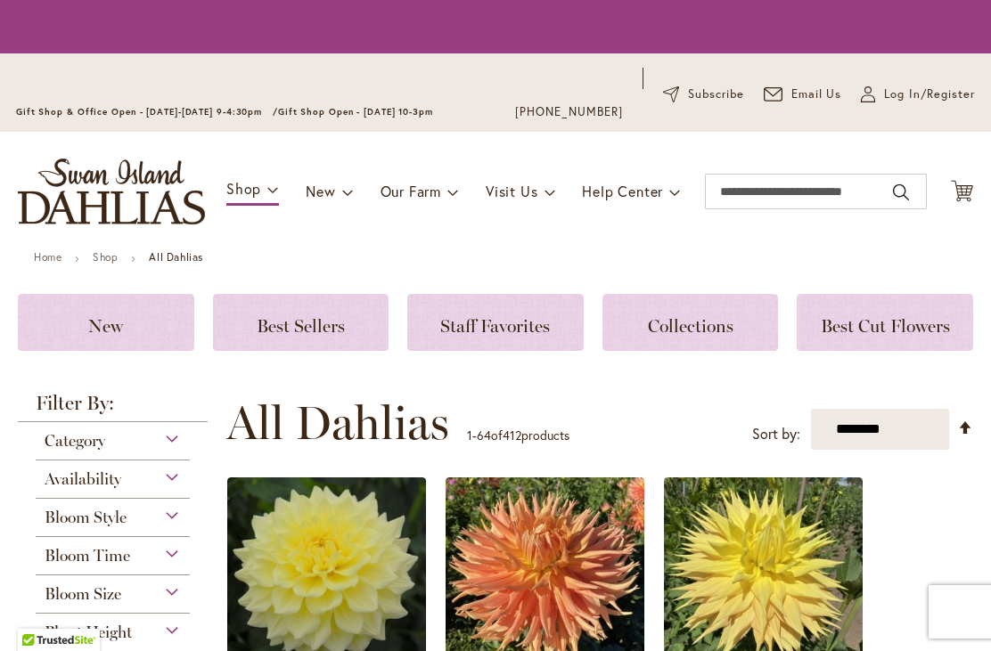
scroll to position [409, 0]
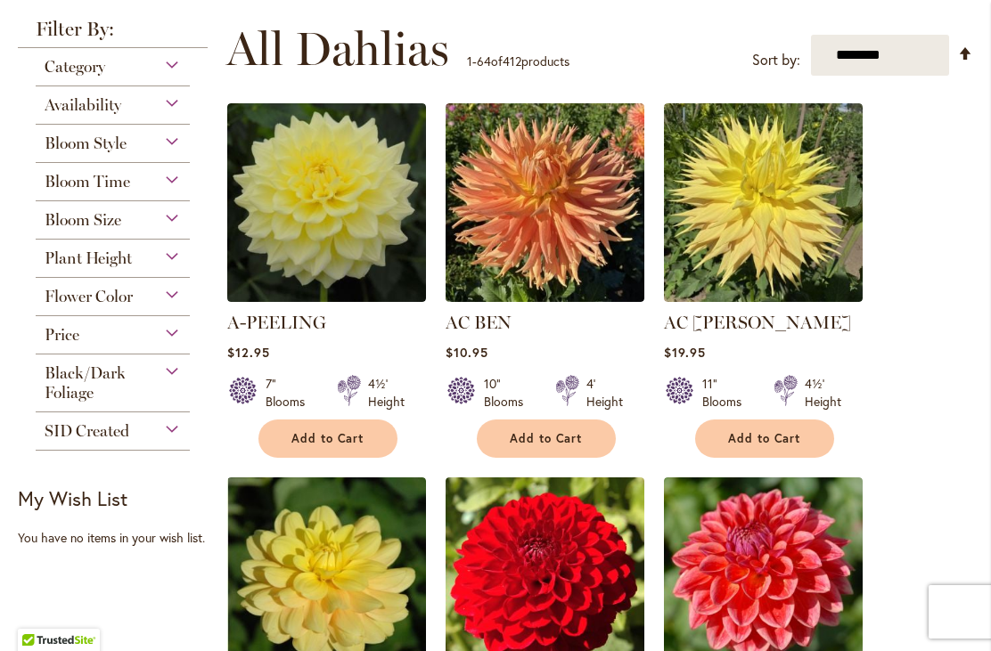
click at [173, 306] on div "Flower Color" at bounding box center [113, 292] width 154 height 29
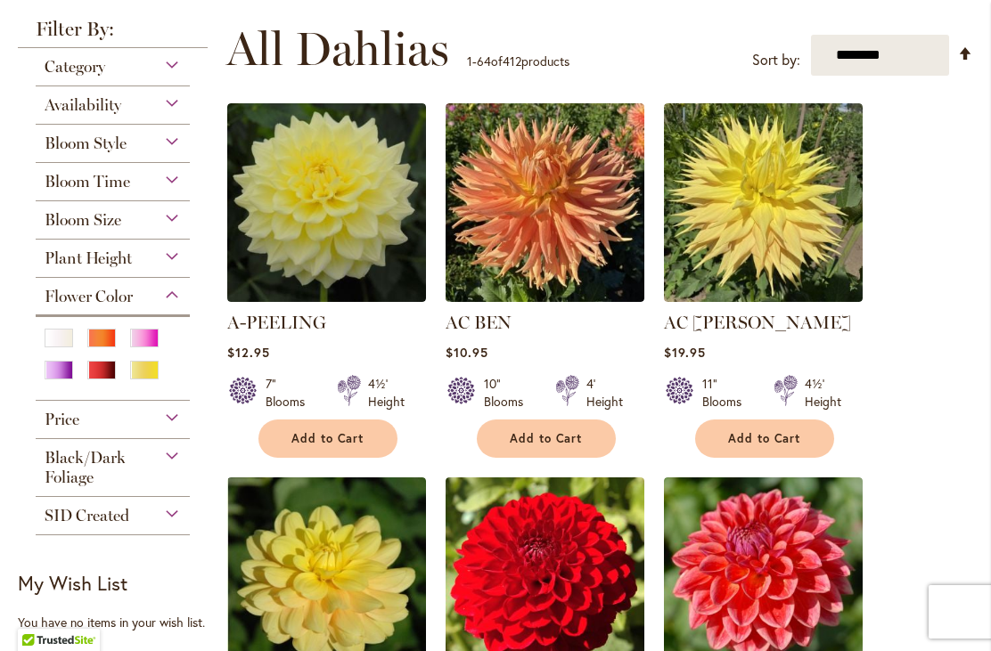
click at [105, 344] on div "Orange/Peach" at bounding box center [101, 338] width 29 height 19
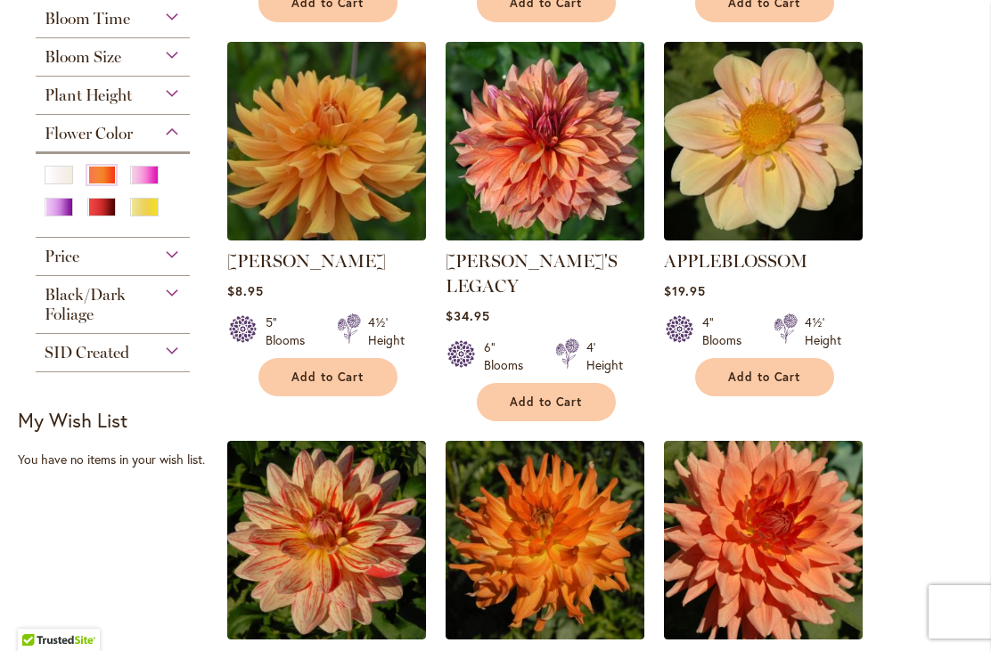
scroll to position [812, 0]
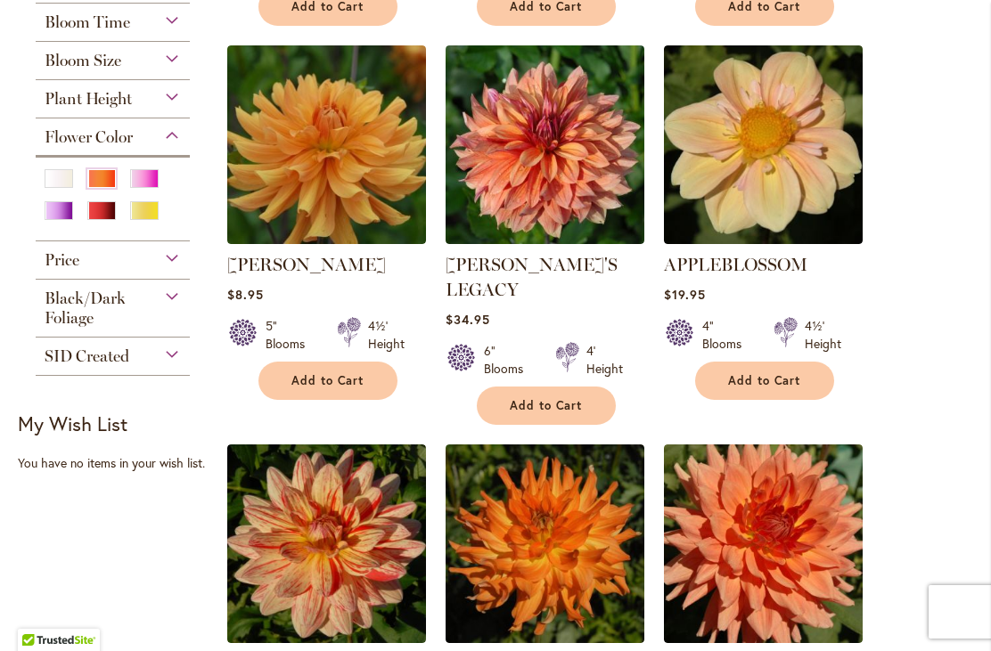
click at [97, 219] on div "Red" at bounding box center [101, 210] width 29 height 19
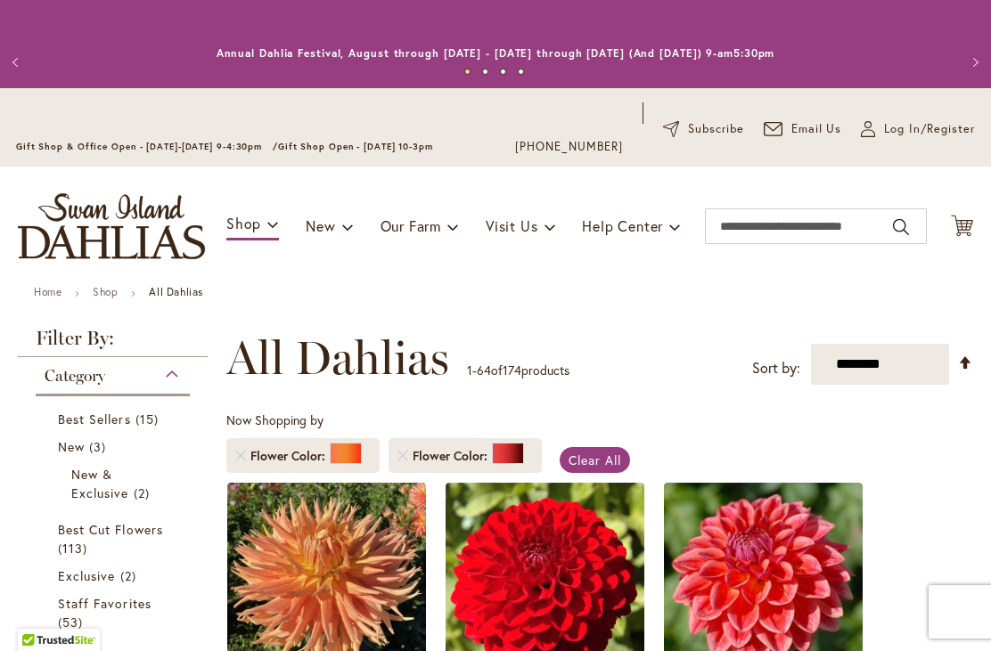
scroll to position [398, 0]
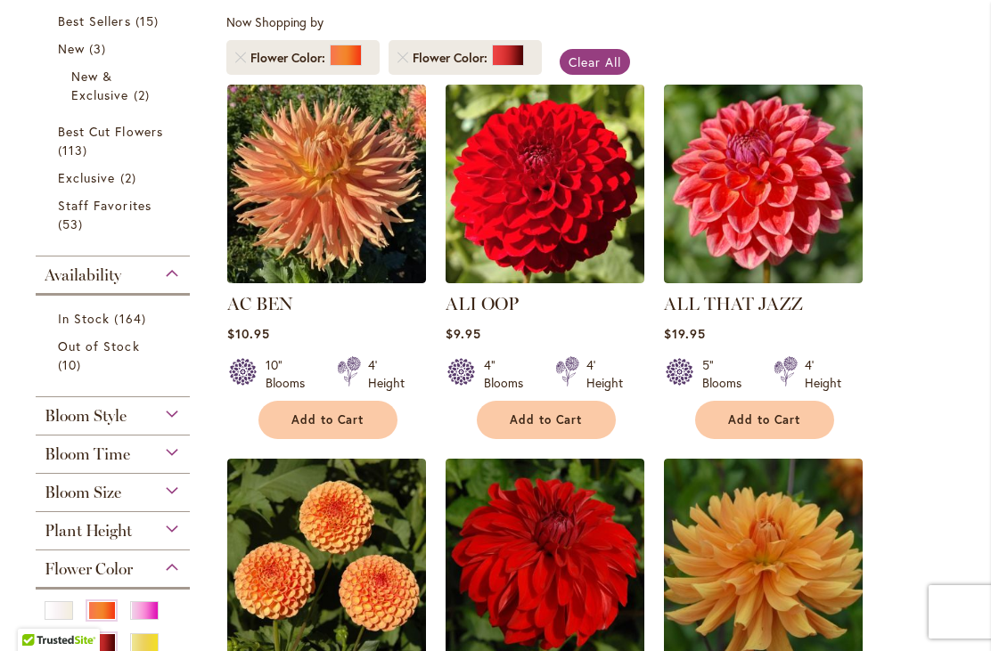
click at [241, 53] on link "Remove Flower Color Orange/Peach" at bounding box center [240, 58] width 11 height 11
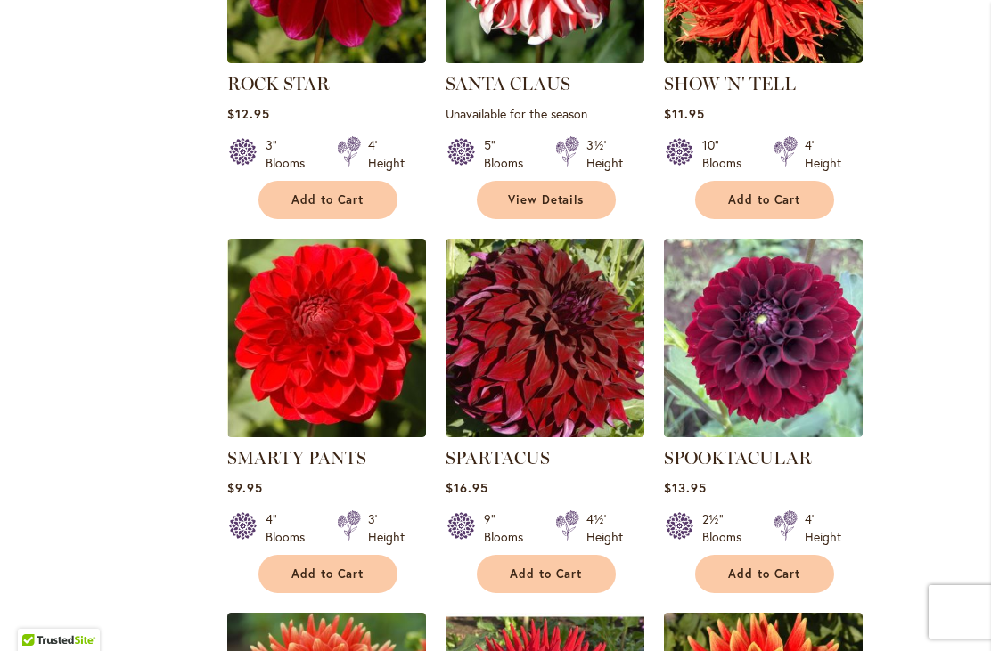
scroll to position [7112, 0]
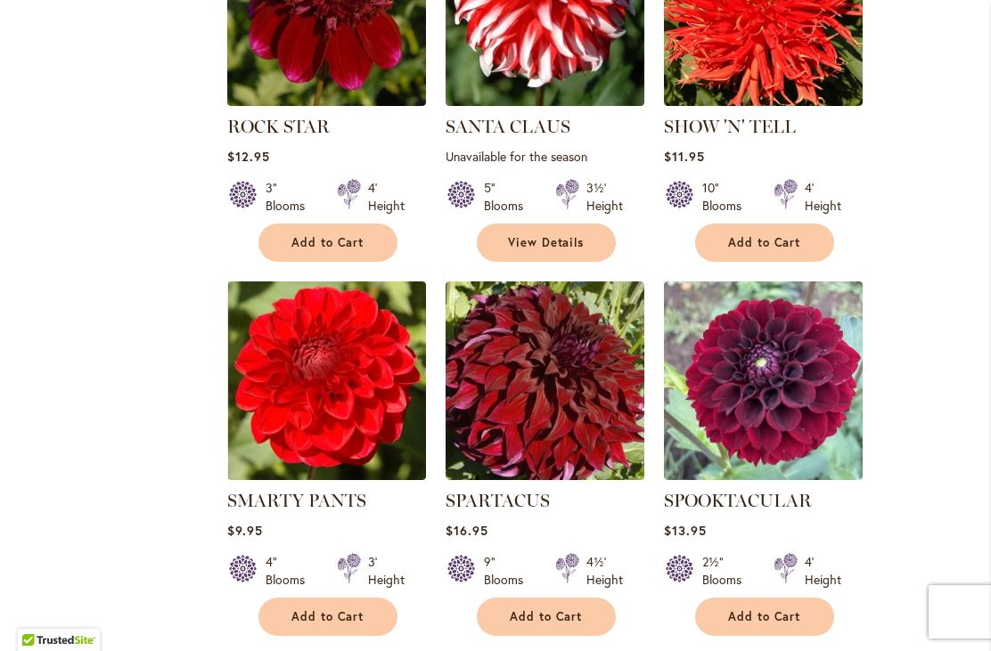
click at [332, 282] on img at bounding box center [326, 381] width 199 height 199
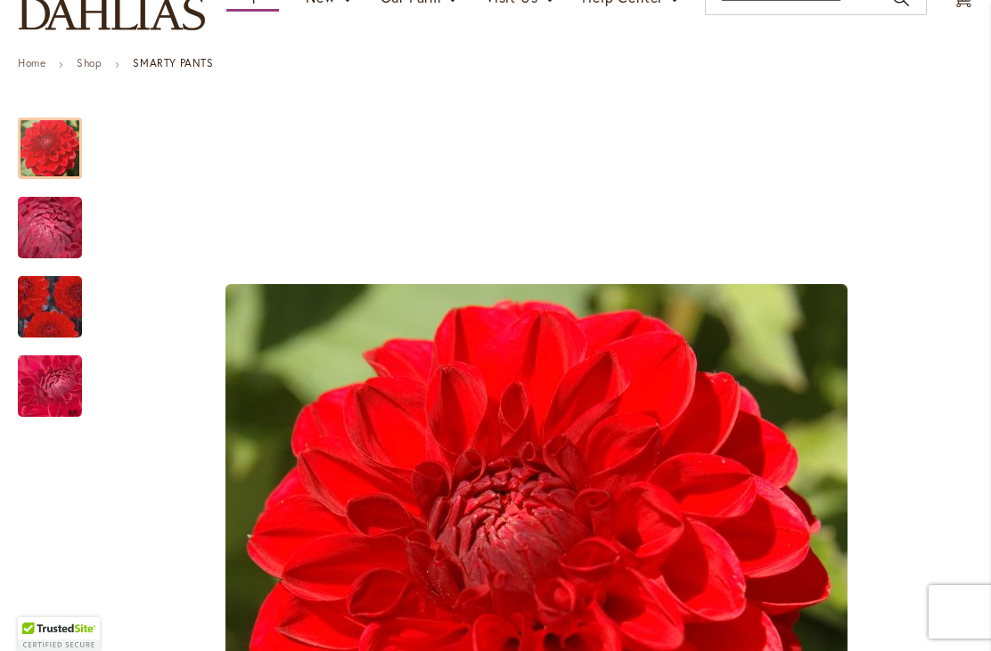
scroll to position [259, 0]
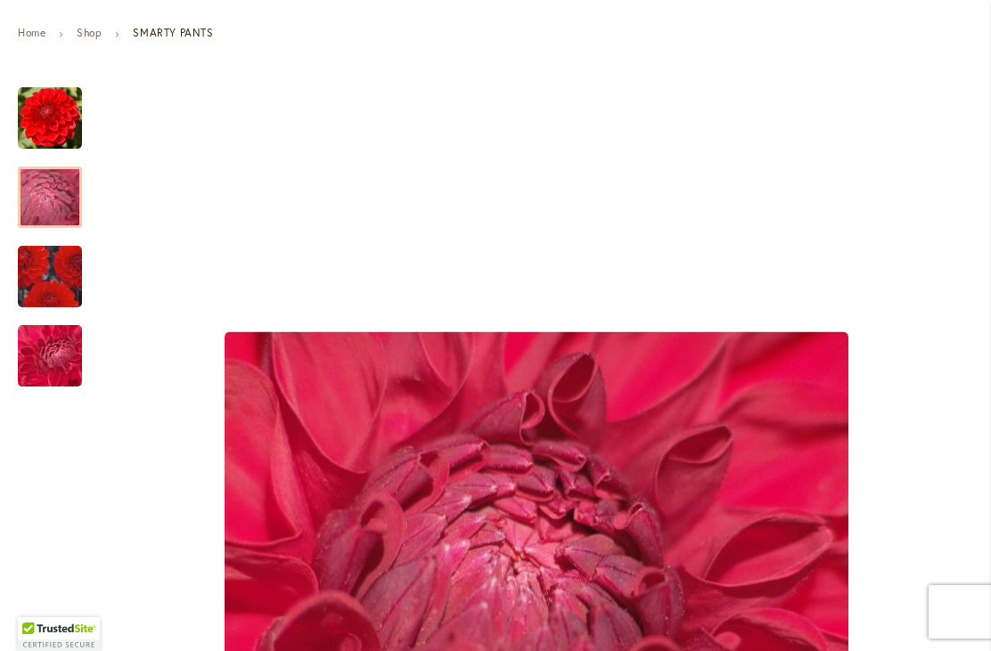
click at [45, 201] on img "SMARTY PANTS" at bounding box center [50, 198] width 128 height 96
click at [55, 276] on img "SMARTY PANTS" at bounding box center [50, 277] width 128 height 112
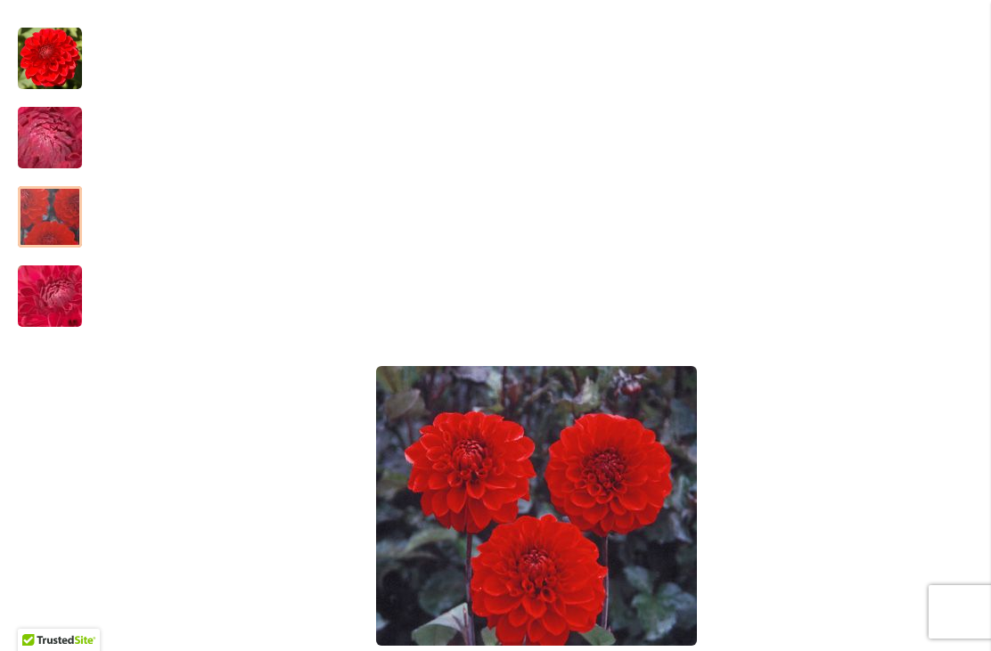
scroll to position [316, 0]
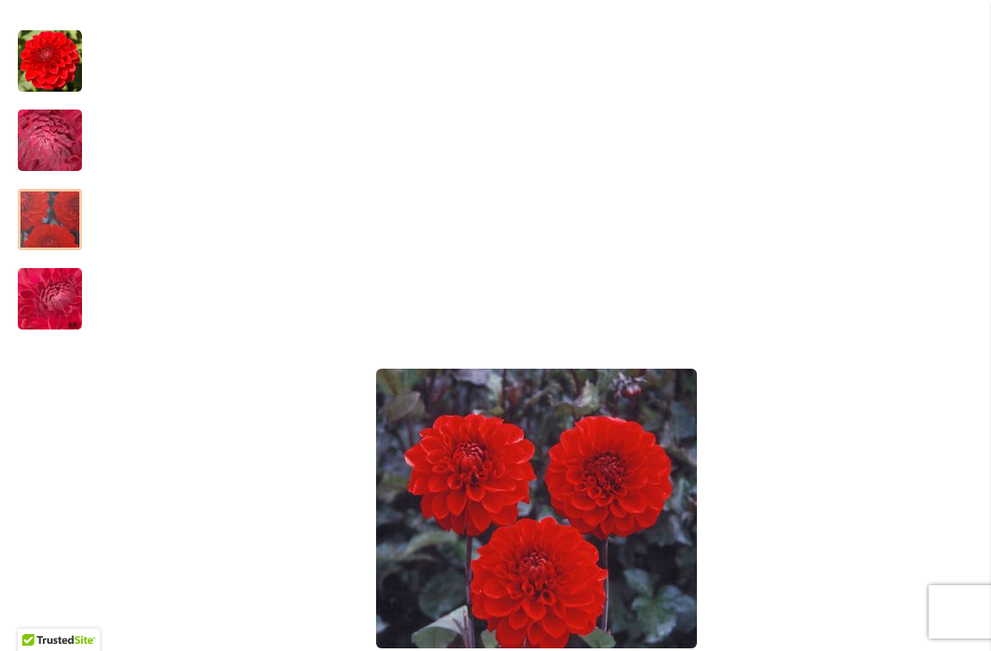
click at [39, 304] on img "SMARTY PANTS" at bounding box center [50, 299] width 128 height 96
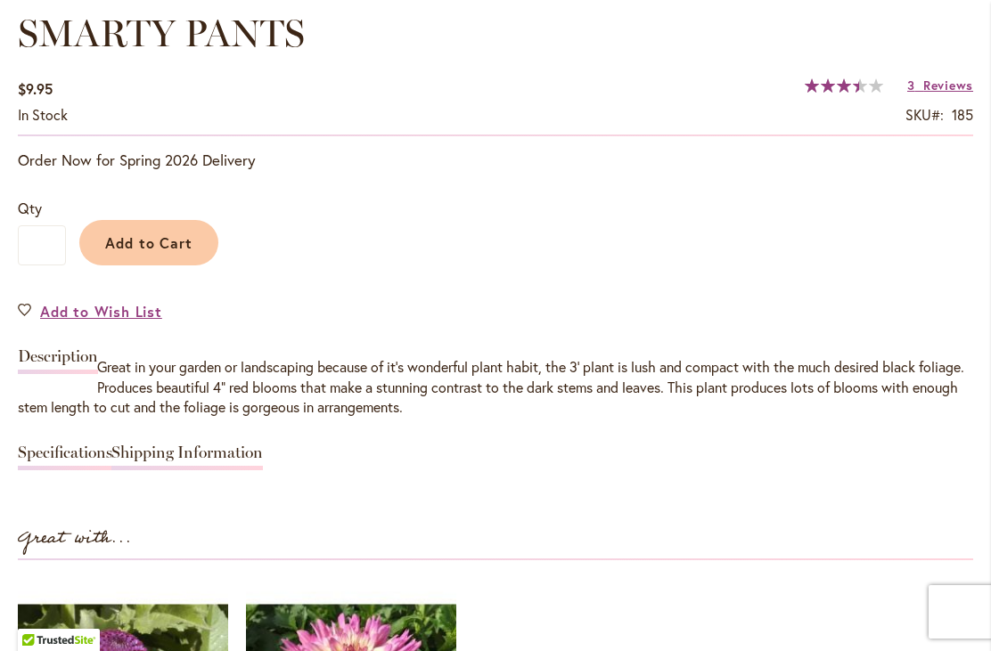
scroll to position [1356, 0]
click at [119, 313] on span "Add to Wish List" at bounding box center [101, 310] width 122 height 20
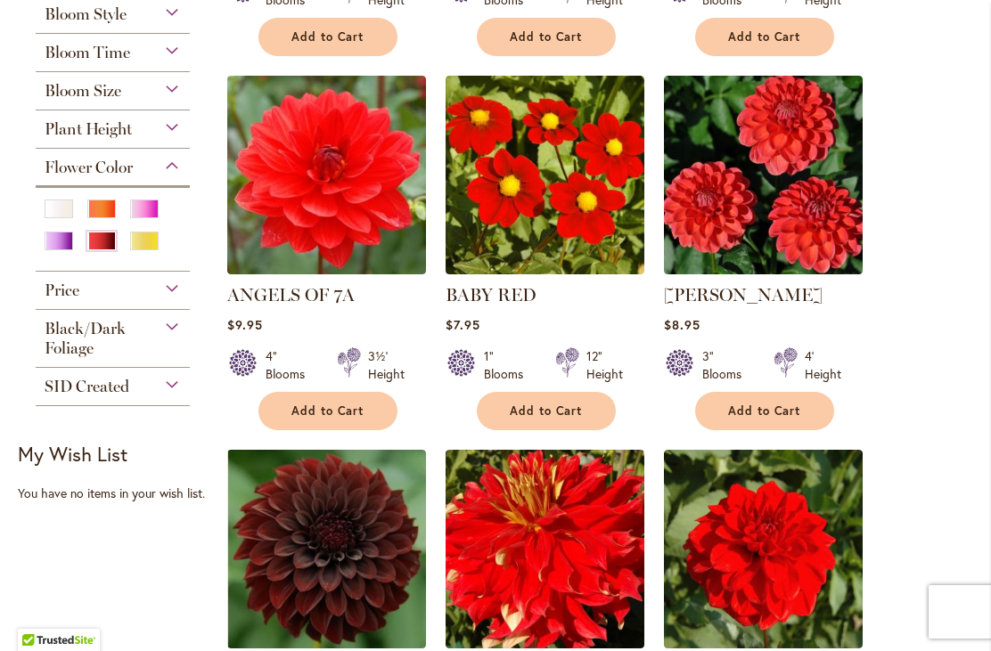
scroll to position [769, 0]
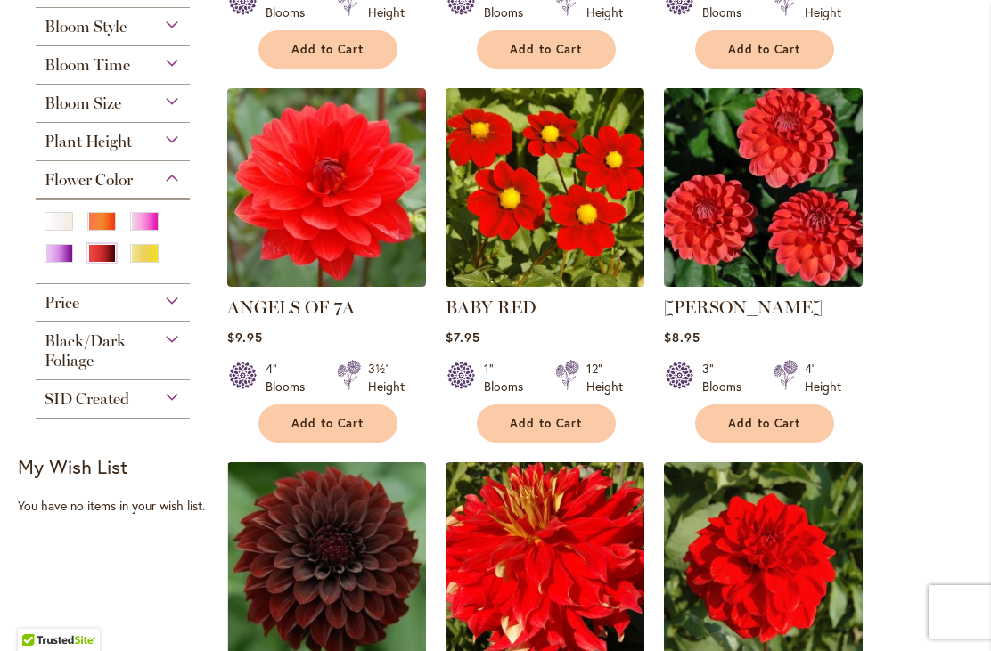
click at [342, 189] on img at bounding box center [326, 187] width 199 height 199
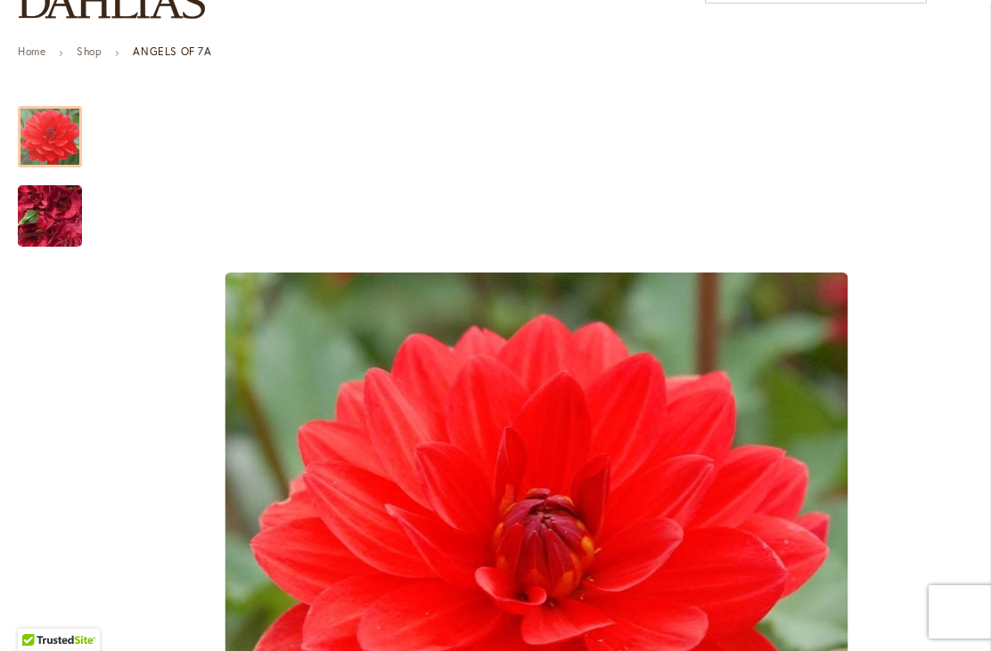
scroll to position [262, 0]
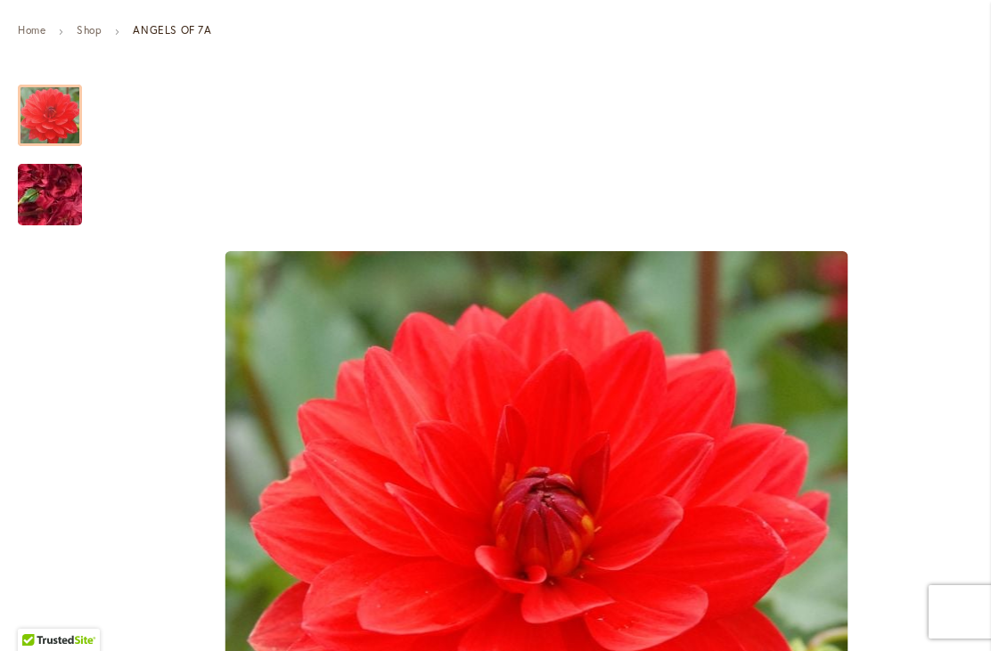
click at [55, 189] on img "ANGELS OF 7A" at bounding box center [50, 195] width 128 height 96
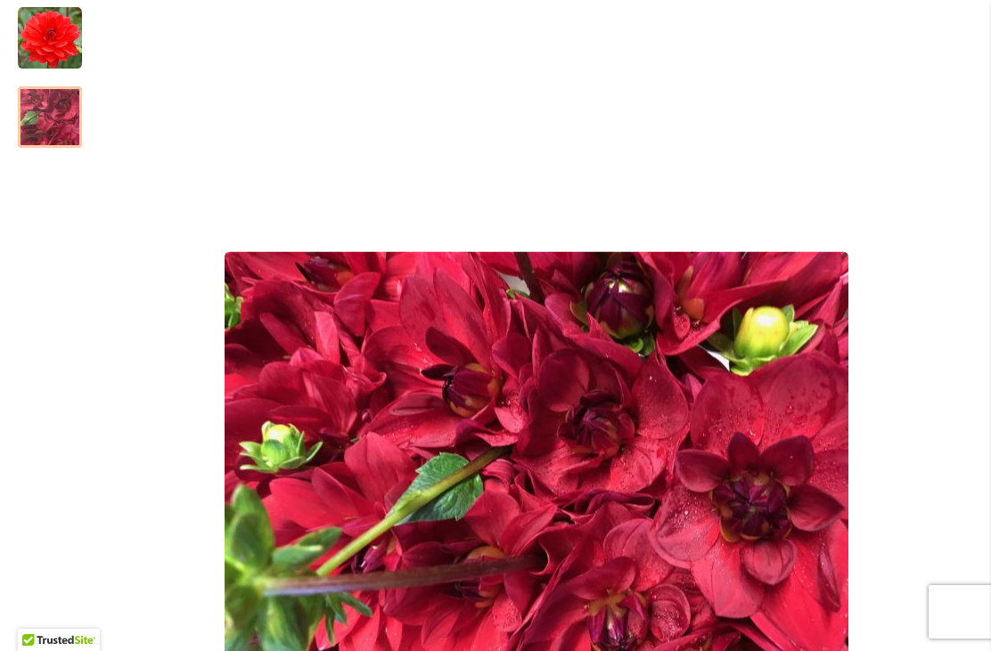
scroll to position [339, 0]
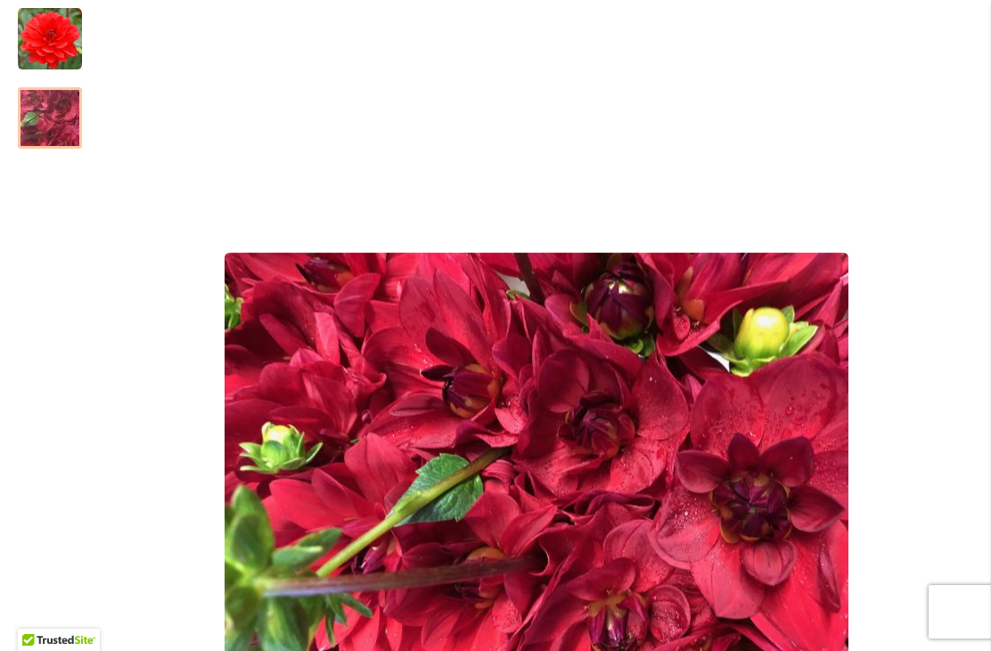
click at [48, 32] on img "ANGELS OF 7A" at bounding box center [50, 39] width 64 height 64
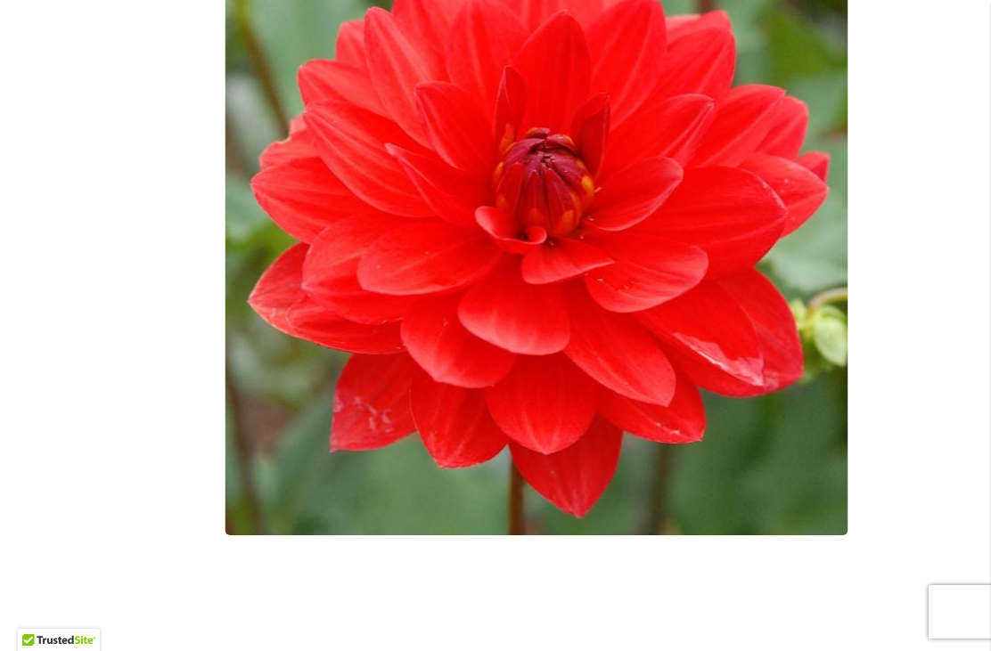
scroll to position [601, 0]
